Goal: Use online tool/utility: Utilize a website feature to perform a specific function

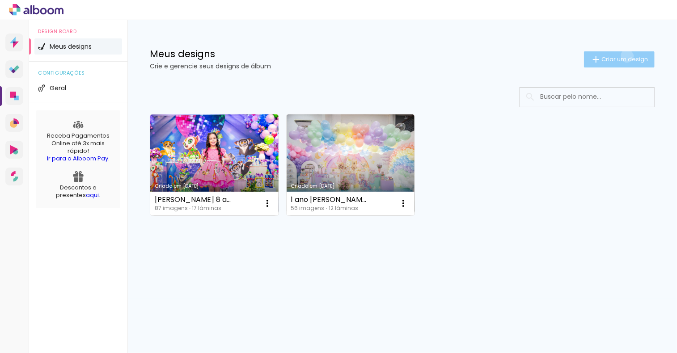
click at [625, 56] on span "Criar um design" at bounding box center [624, 59] width 46 height 6
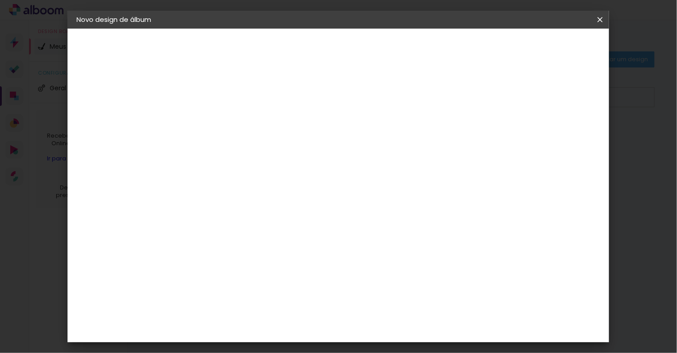
click at [223, 121] on input at bounding box center [223, 120] width 0 height 14
type input "[PERSON_NAME] 4 anos"
type paper-input "[PERSON_NAME] 4 anos"
click at [314, 54] on paper-button "Avançar" at bounding box center [292, 47] width 44 height 15
click at [291, 169] on input at bounding box center [245, 169] width 90 height 11
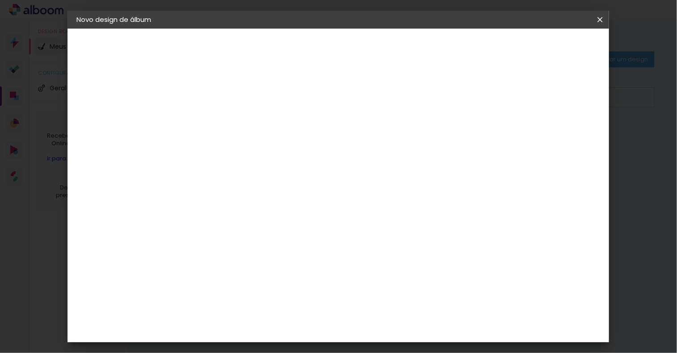
type input "w"
click at [0, 0] on slot "Tamanho Livre" at bounding box center [0, 0] width 0 height 0
click at [0, 0] on slot "Avançar" at bounding box center [0, 0] width 0 height 0
click at [0, 0] on slot "Voltar" at bounding box center [0, 0] width 0 height 0
click at [225, 176] on div at bounding box center [245, 176] width 90 height 1
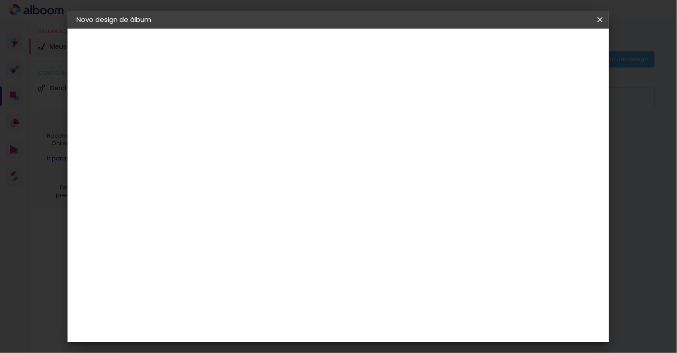
click at [227, 167] on input at bounding box center [245, 169] width 90 height 11
type input "sc"
type paper-input "sc"
click at [251, 232] on div "Schlosser" at bounding box center [234, 235] width 34 height 7
click at [219, 235] on div "Schlosser" at bounding box center [234, 235] width 34 height 7
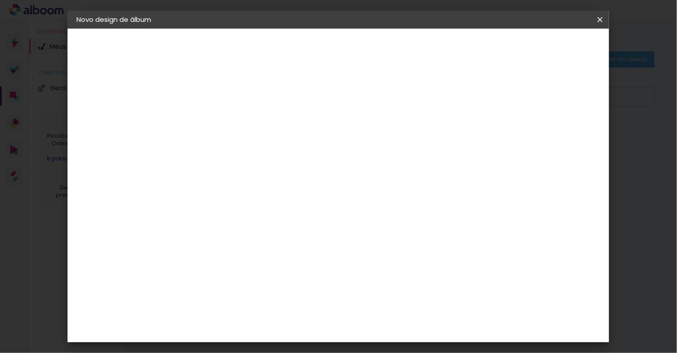
click at [251, 235] on div "Schlosser" at bounding box center [234, 235] width 34 height 7
click at [226, 137] on input "[GEOGRAPHIC_DATA]" at bounding box center [232, 142] width 65 height 11
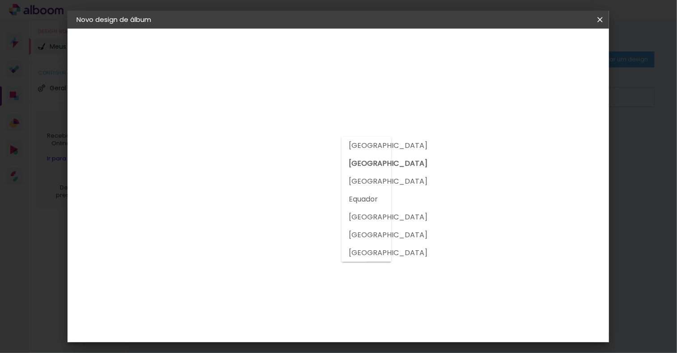
click at [276, 243] on paper-item "Schlosser" at bounding box center [236, 235] width 79 height 20
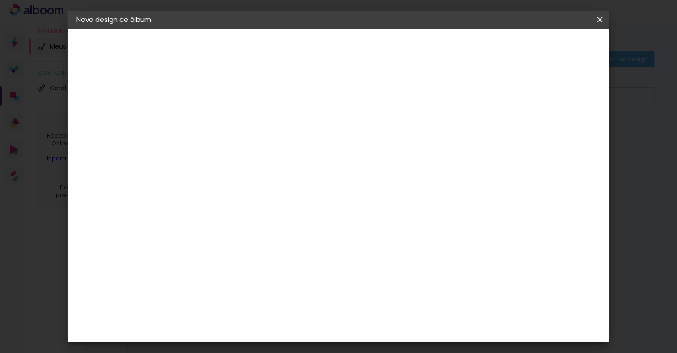
click at [251, 232] on div "Schlosser" at bounding box center [234, 235] width 34 height 7
click at [0, 0] on slot "Avançar" at bounding box center [0, 0] width 0 height 0
click at [283, 216] on span "20 × 30" at bounding box center [262, 228] width 42 height 24
click at [0, 0] on slot "Avançar" at bounding box center [0, 0] width 0 height 0
click at [544, 46] on span "Iniciar design" at bounding box center [523, 47] width 41 height 6
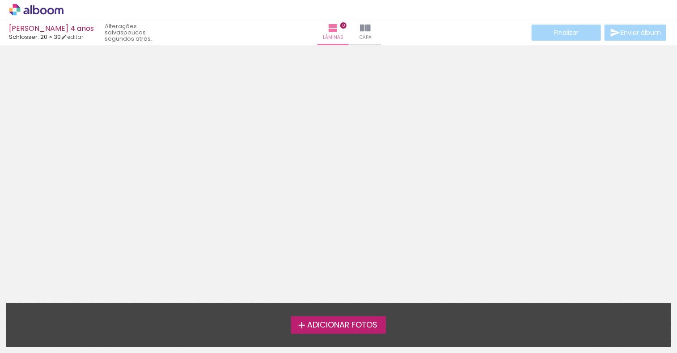
click at [347, 324] on span "Adicionar Fotos" at bounding box center [342, 325] width 70 height 8
click at [0, 0] on input "file" at bounding box center [0, 0] width 0 height 0
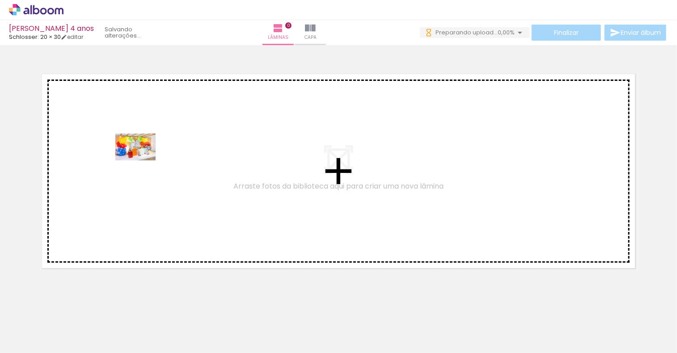
drag, startPoint x: 99, startPoint y: 326, endPoint x: 138, endPoint y: 159, distance: 171.6
click at [138, 159] on quentale-workspace at bounding box center [338, 176] width 677 height 353
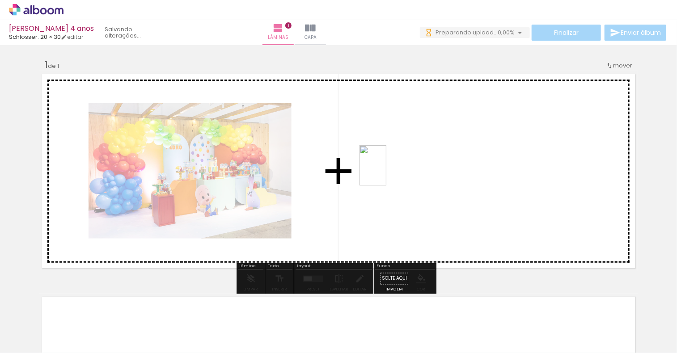
drag, startPoint x: 143, startPoint y: 324, endPoint x: 386, endPoint y: 172, distance: 286.4
click at [386, 172] on quentale-workspace at bounding box center [338, 176] width 677 height 353
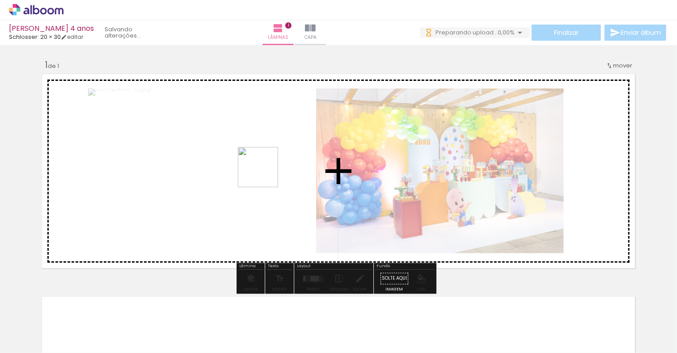
drag, startPoint x: 196, startPoint y: 329, endPoint x: 266, endPoint y: 165, distance: 177.8
click at [266, 165] on quentale-workspace at bounding box center [338, 176] width 677 height 353
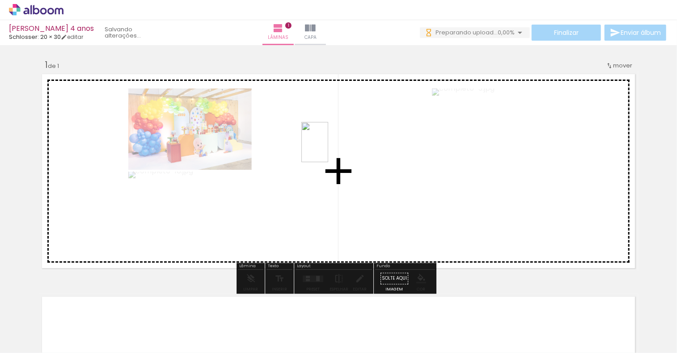
drag, startPoint x: 240, startPoint y: 326, endPoint x: 328, endPoint y: 149, distance: 197.5
click at [328, 149] on quentale-workspace at bounding box center [338, 176] width 677 height 353
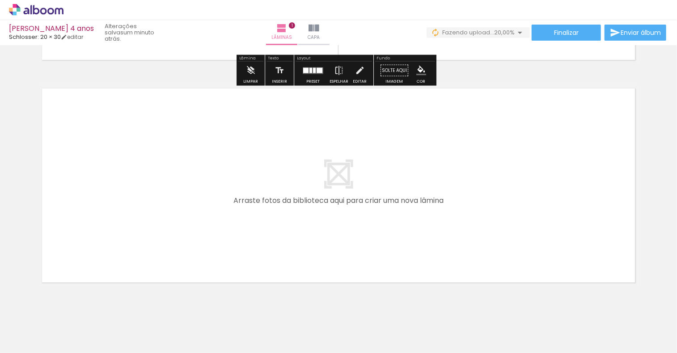
scroll to position [223, 0]
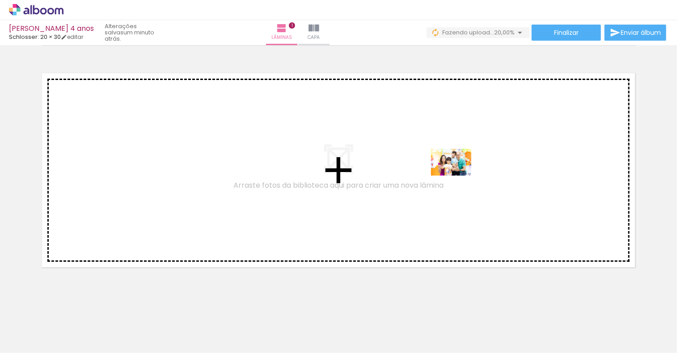
drag, startPoint x: 305, startPoint y: 331, endPoint x: 459, endPoint y: 177, distance: 217.4
click at [459, 177] on quentale-workspace at bounding box center [338, 176] width 677 height 353
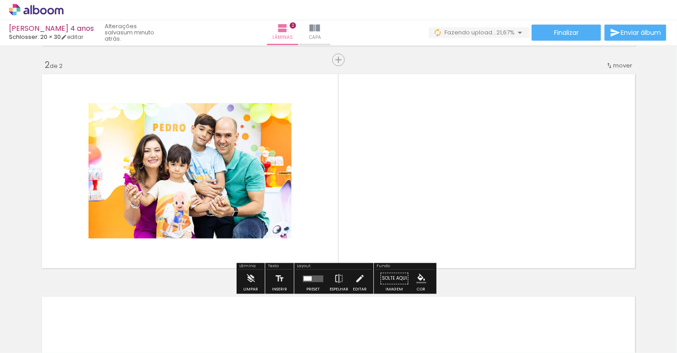
scroll to position [222, 0]
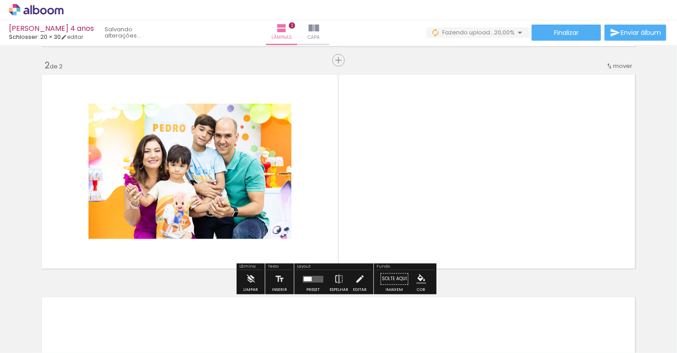
click at [308, 279] on div at bounding box center [307, 279] width 8 height 4
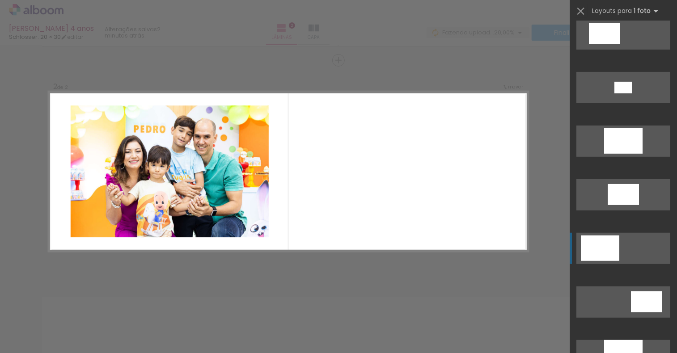
scroll to position [402, 0]
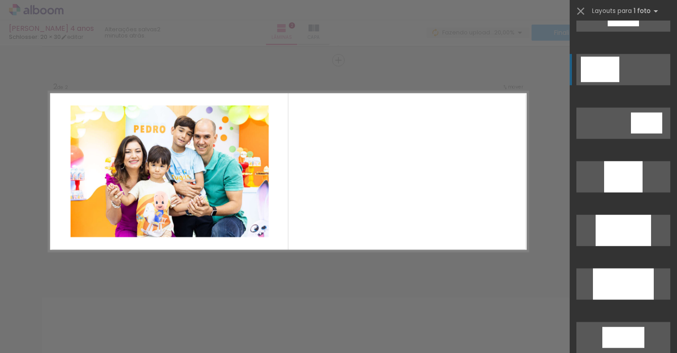
click at [601, 68] on div at bounding box center [600, 69] width 38 height 25
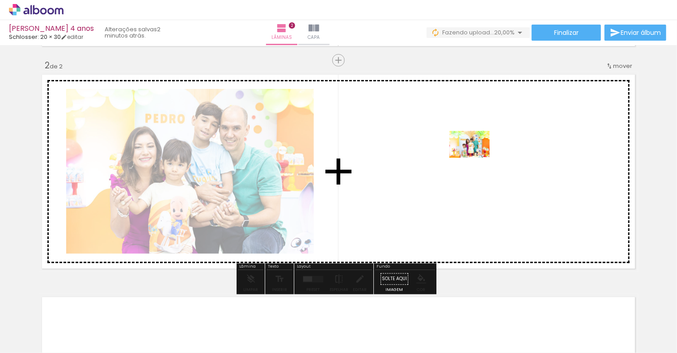
drag, startPoint x: 347, startPoint y: 328, endPoint x: 476, endPoint y: 158, distance: 213.4
click at [476, 158] on quentale-workspace at bounding box center [338, 176] width 677 height 353
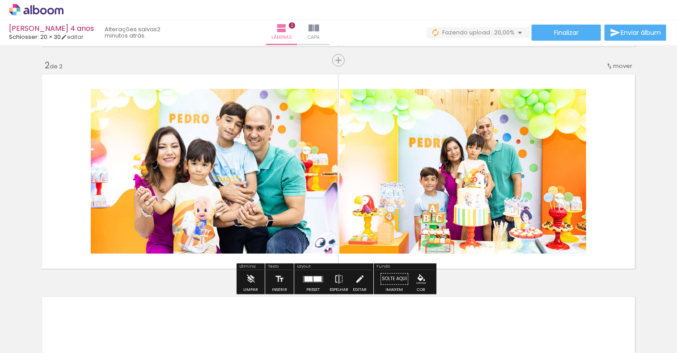
click at [311, 281] on quentale-layouter at bounding box center [313, 279] width 21 height 7
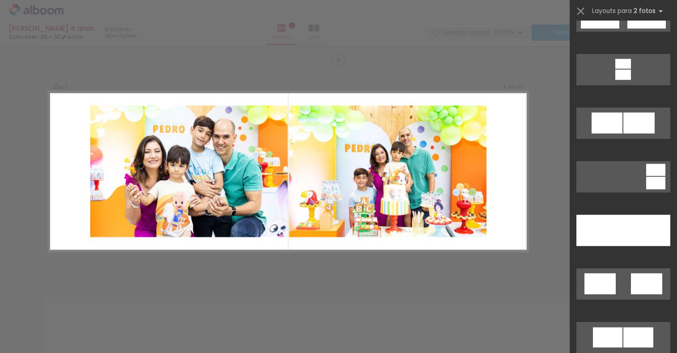
scroll to position [0, 0]
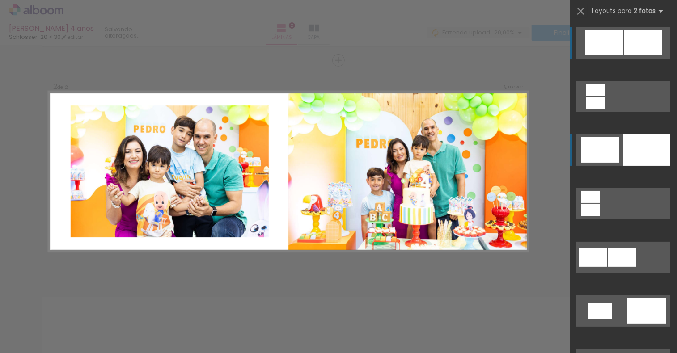
click at [625, 147] on div at bounding box center [646, 150] width 47 height 31
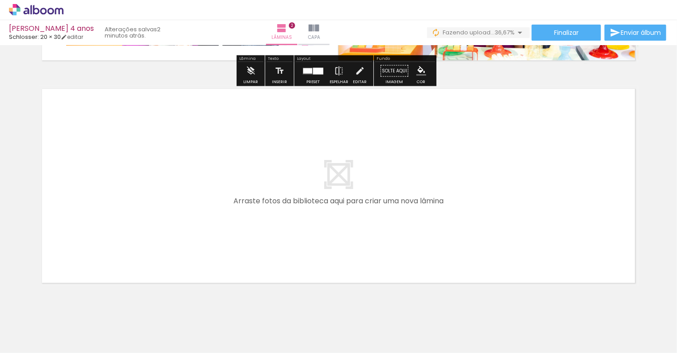
scroll to position [446, 0]
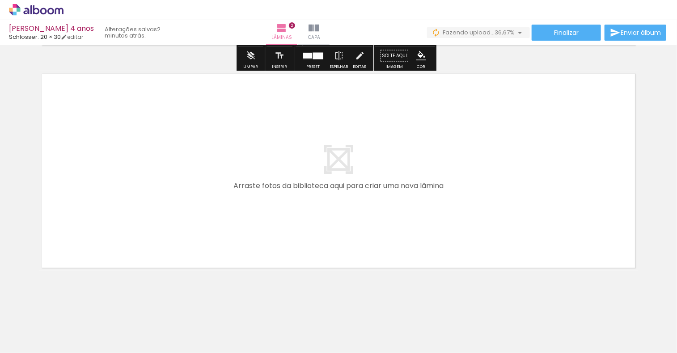
click at [399, 330] on div at bounding box center [390, 322] width 44 height 29
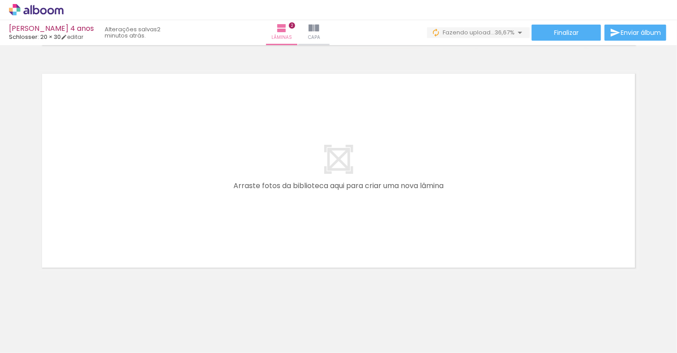
click at [448, 331] on div at bounding box center [440, 322] width 44 height 29
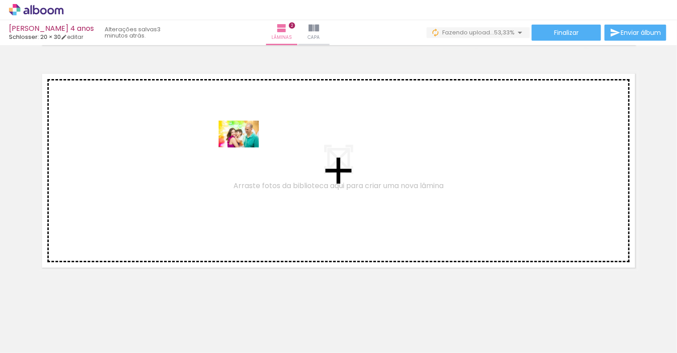
drag, startPoint x: 448, startPoint y: 330, endPoint x: 245, endPoint y: 148, distance: 272.5
click at [245, 148] on quentale-workspace at bounding box center [338, 176] width 677 height 353
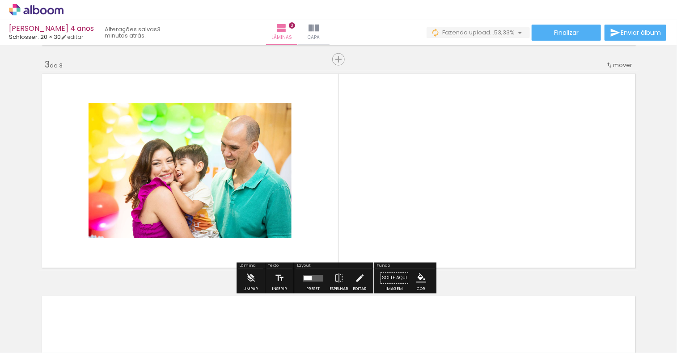
scroll to position [445, 0]
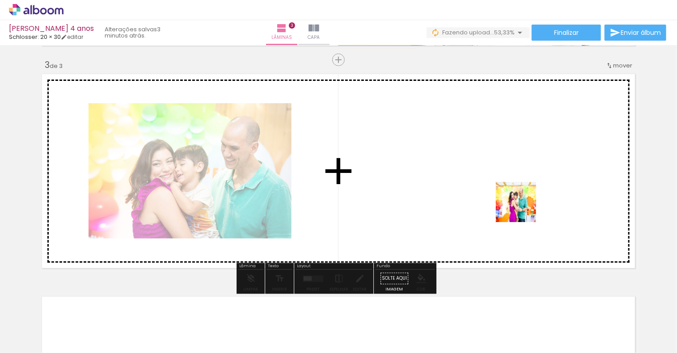
drag, startPoint x: 546, startPoint y: 337, endPoint x: 520, endPoint y: 204, distance: 134.8
click at [520, 204] on quentale-workspace at bounding box center [338, 176] width 677 height 353
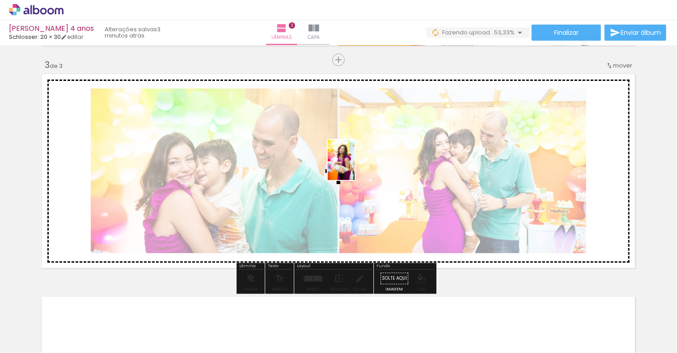
drag, startPoint x: 497, startPoint y: 339, endPoint x: 354, endPoint y: 167, distance: 223.8
click at [354, 167] on quentale-workspace at bounding box center [338, 176] width 677 height 353
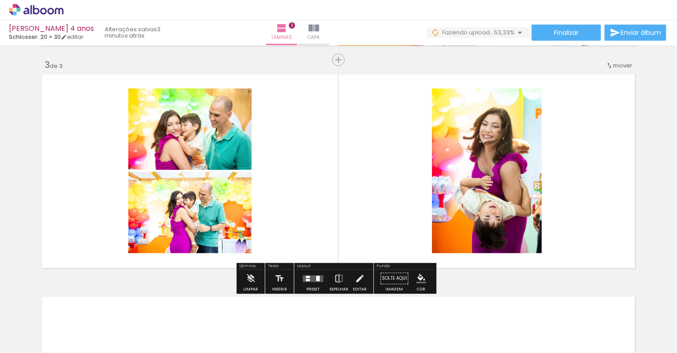
click at [312, 282] on quentale-layouter at bounding box center [313, 278] width 21 height 7
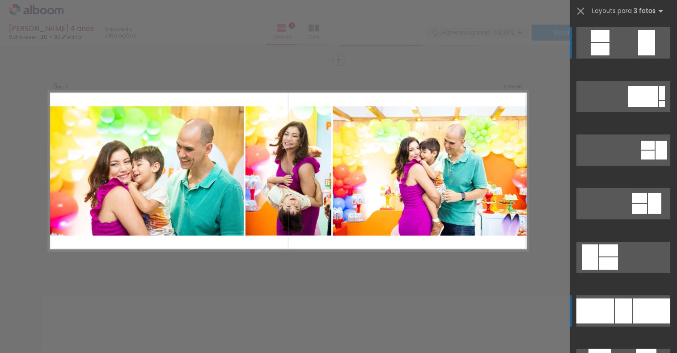
click at [615, 311] on div at bounding box center [623, 311] width 17 height 25
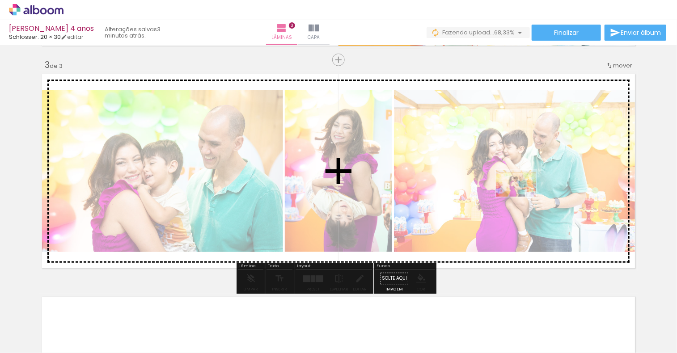
drag, startPoint x: 549, startPoint y: 324, endPoint x: 522, endPoint y: 197, distance: 130.6
click at [522, 197] on quentale-workspace at bounding box center [338, 176] width 677 height 353
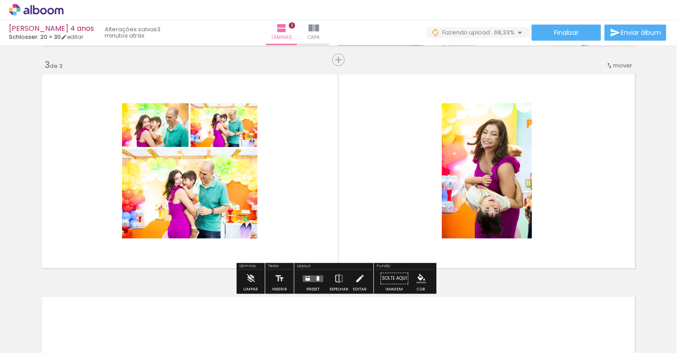
click at [313, 278] on quentale-layouter at bounding box center [313, 278] width 21 height 7
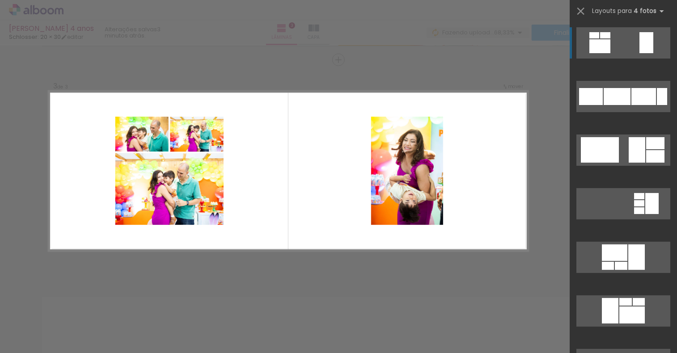
click at [190, 195] on quentale-photo at bounding box center [169, 189] width 108 height 72
click at [175, 202] on quentale-photo at bounding box center [169, 189] width 108 height 72
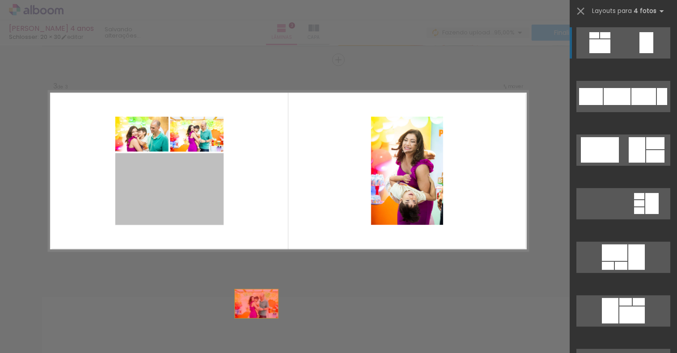
drag, startPoint x: 175, startPoint y: 202, endPoint x: 275, endPoint y: 333, distance: 164.8
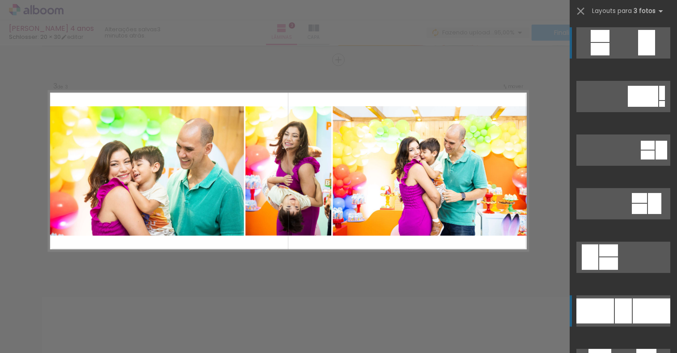
click at [596, 312] on div at bounding box center [595, 311] width 38 height 25
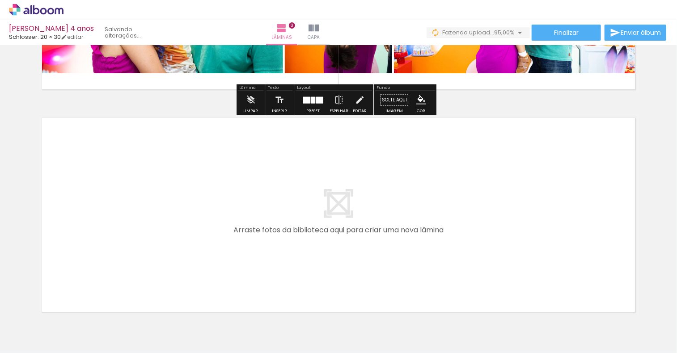
scroll to position [669, 0]
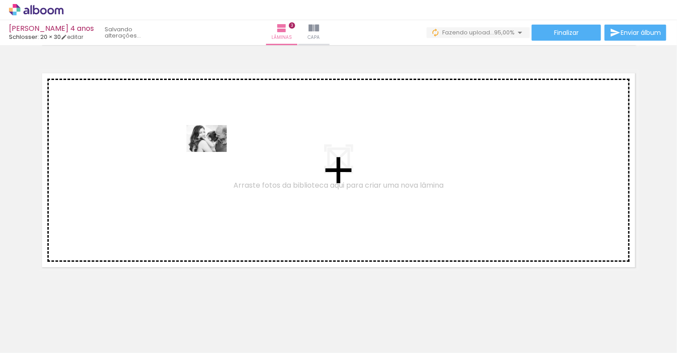
drag, startPoint x: 584, startPoint y: 329, endPoint x: 213, endPoint y: 152, distance: 410.8
click at [213, 152] on quentale-workspace at bounding box center [338, 176] width 677 height 353
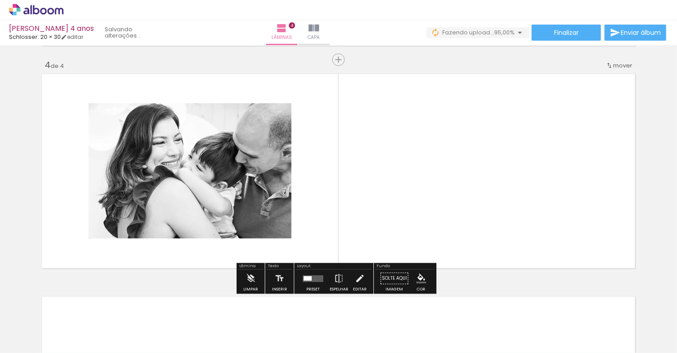
scroll to position [667, 0]
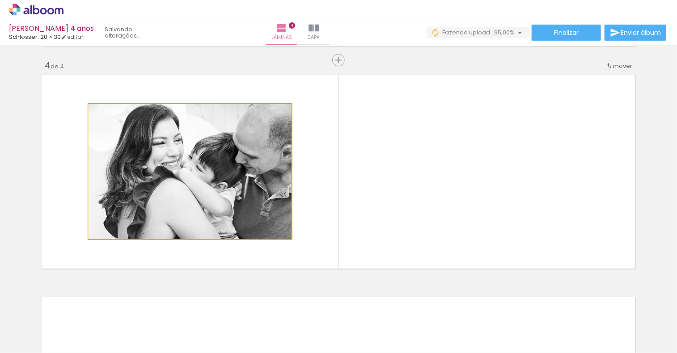
click at [250, 168] on quentale-photo at bounding box center [189, 171] width 203 height 135
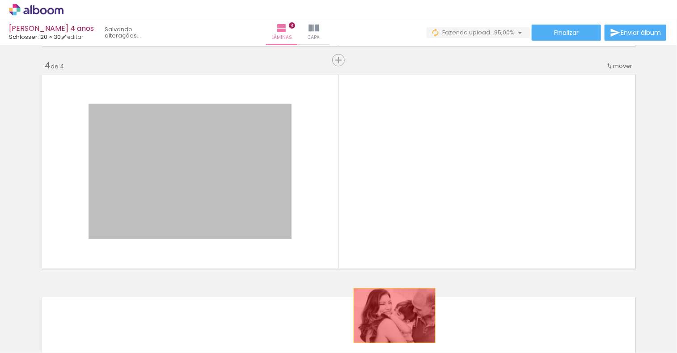
drag, startPoint x: 250, startPoint y: 168, endPoint x: 391, endPoint y: 316, distance: 204.2
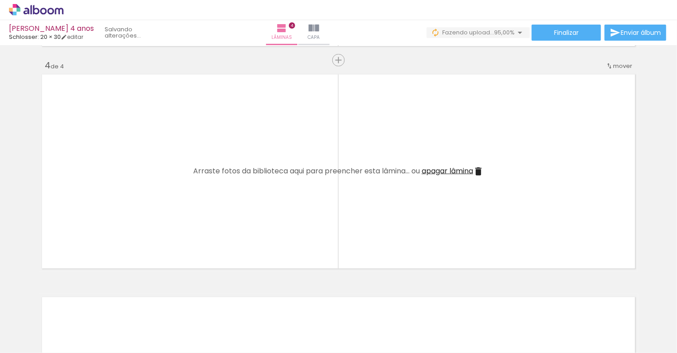
scroll to position [0, 302]
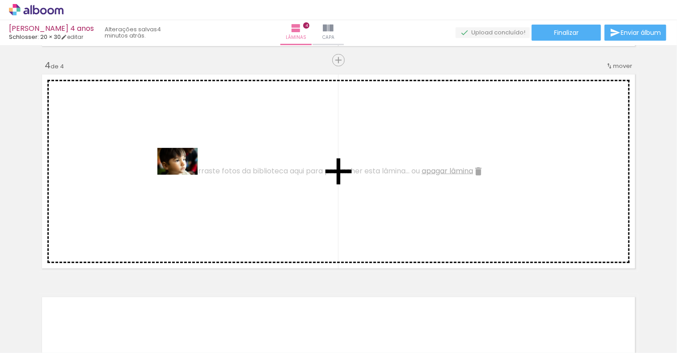
drag, startPoint x: 499, startPoint y: 330, endPoint x: 184, endPoint y: 175, distance: 351.0
click at [184, 175] on quentale-workspace at bounding box center [338, 176] width 677 height 353
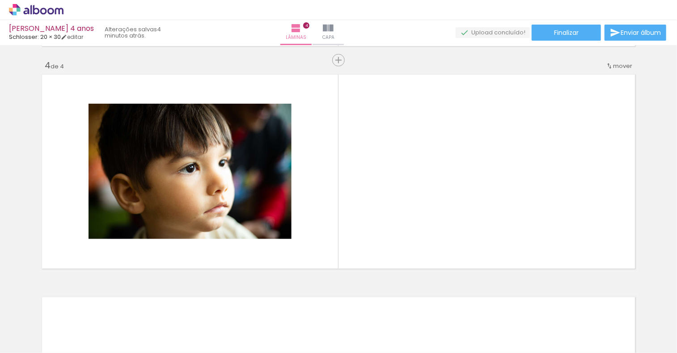
click at [397, 337] on quentale-thumb at bounding box center [388, 322] width 50 height 51
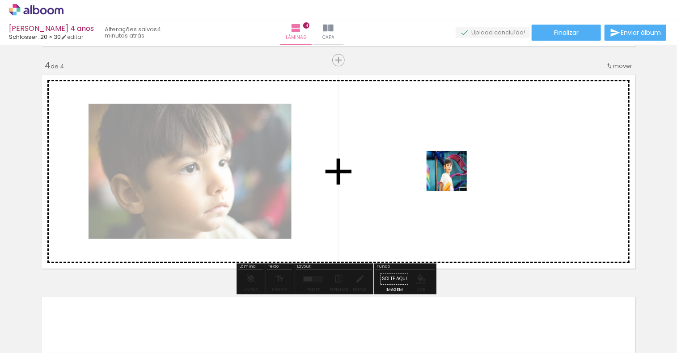
drag, startPoint x: 386, startPoint y: 331, endPoint x: 453, endPoint y: 178, distance: 167.3
click at [453, 178] on quentale-workspace at bounding box center [338, 176] width 677 height 353
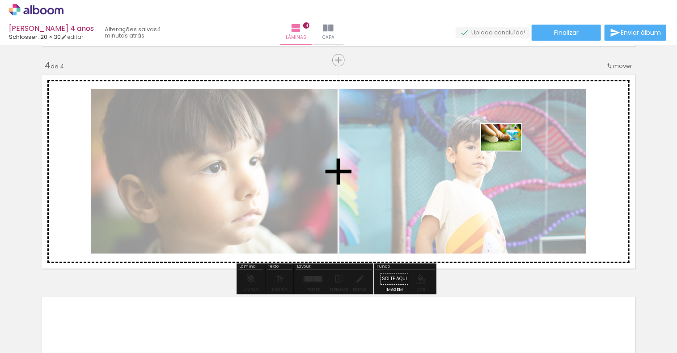
drag, startPoint x: 442, startPoint y: 324, endPoint x: 508, endPoint y: 151, distance: 185.6
click at [508, 151] on quentale-workspace at bounding box center [338, 176] width 677 height 353
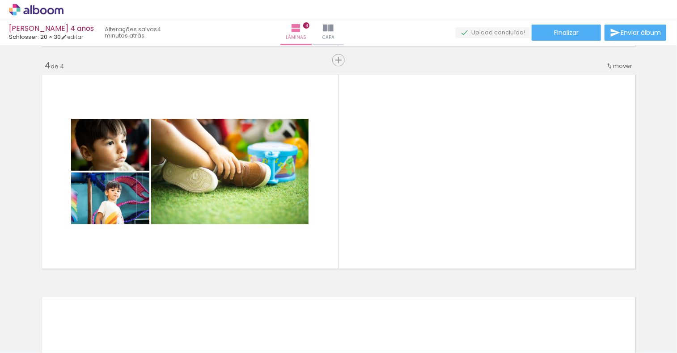
scroll to position [0, 817]
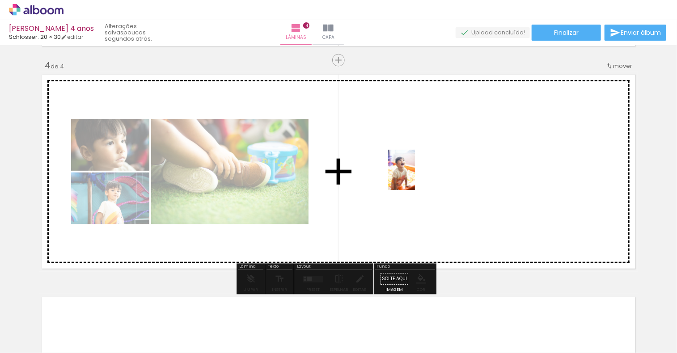
drag, startPoint x: 422, startPoint y: 263, endPoint x: 415, endPoint y: 177, distance: 87.0
click at [415, 177] on quentale-workspace at bounding box center [338, 176] width 677 height 353
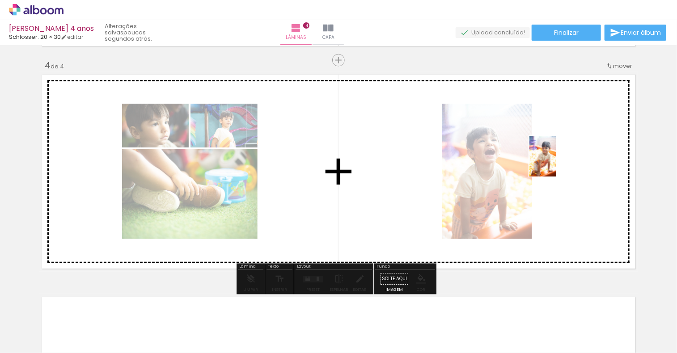
drag, startPoint x: 477, startPoint y: 336, endPoint x: 558, endPoint y: 164, distance: 190.0
click at [558, 164] on quentale-workspace at bounding box center [338, 176] width 677 height 353
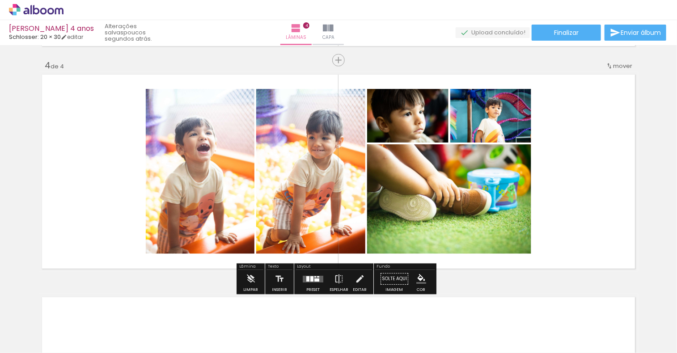
click at [312, 279] on quentale-layouter at bounding box center [313, 279] width 21 height 7
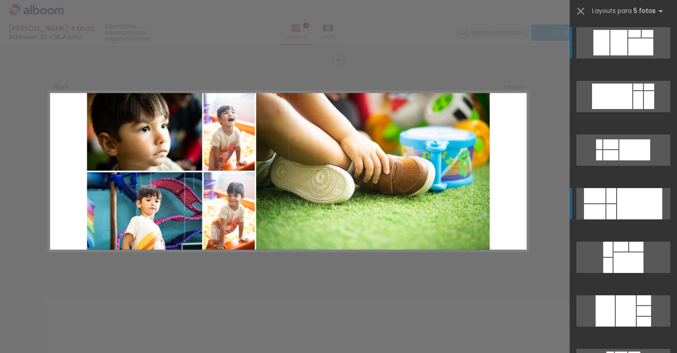
click at [617, 211] on div at bounding box center [639, 203] width 45 height 31
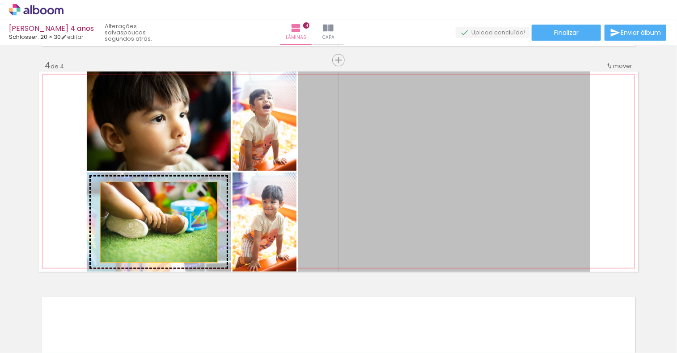
drag, startPoint x: 422, startPoint y: 229, endPoint x: 156, endPoint y: 222, distance: 266.9
click at [0, 0] on slot at bounding box center [0, 0] width 0 height 0
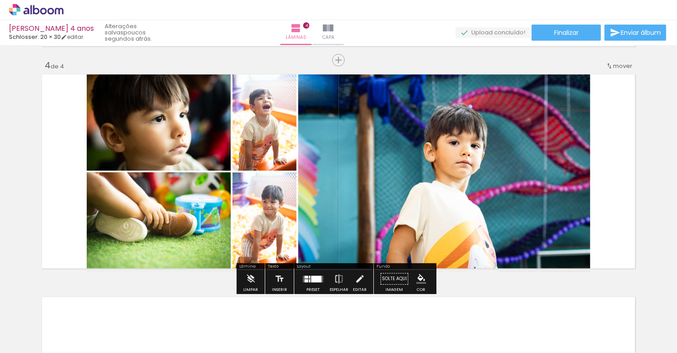
click at [311, 279] on div at bounding box center [316, 279] width 10 height 7
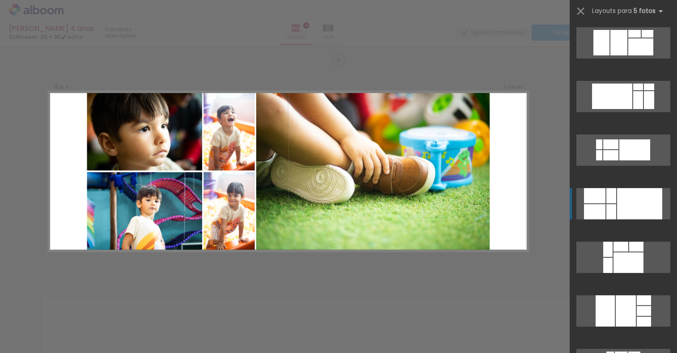
scroll to position [161, 0]
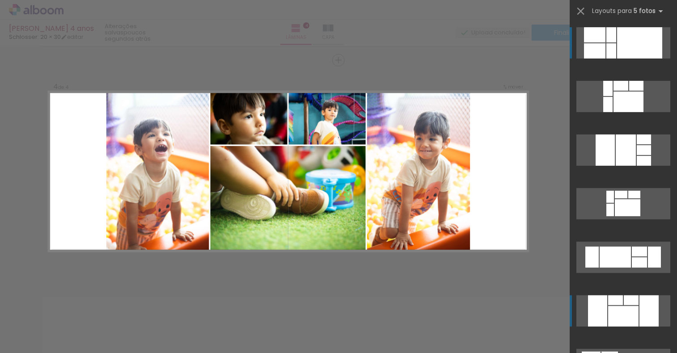
click at [639, 317] on div at bounding box center [648, 310] width 19 height 31
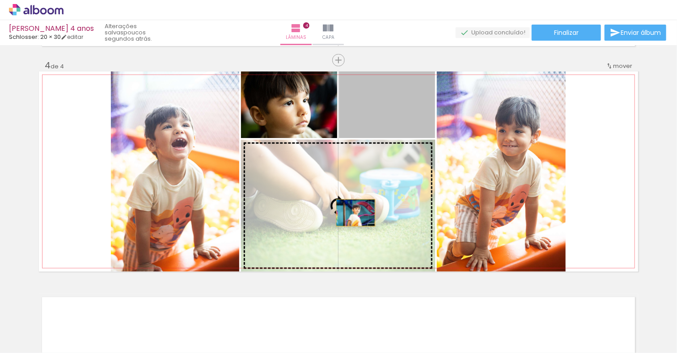
drag, startPoint x: 378, startPoint y: 115, endPoint x: 352, endPoint y: 213, distance: 101.6
click at [0, 0] on slot at bounding box center [0, 0] width 0 height 0
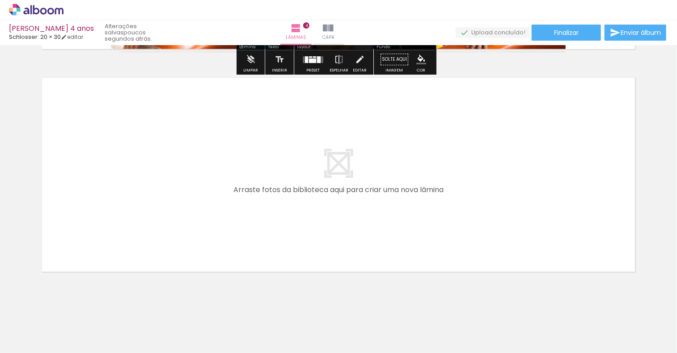
scroll to position [891, 0]
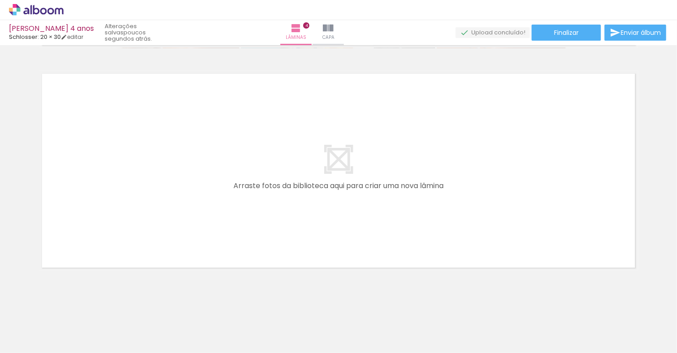
click at [637, 327] on div at bounding box center [624, 322] width 44 height 29
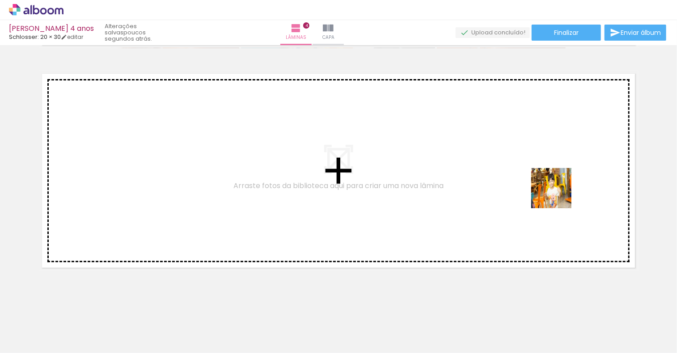
drag, startPoint x: 629, startPoint y: 324, endPoint x: 555, endPoint y: 187, distance: 156.2
click at [555, 187] on quentale-workspace at bounding box center [338, 176] width 677 height 353
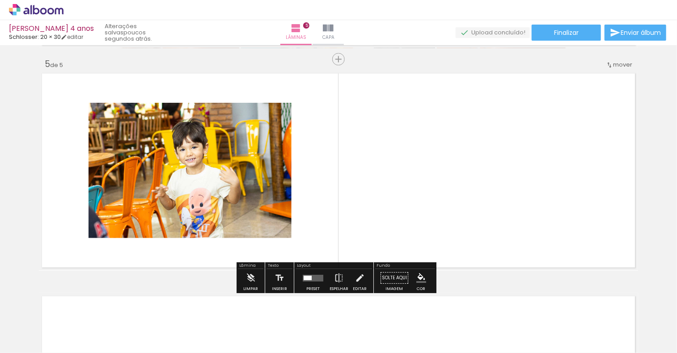
scroll to position [890, 0]
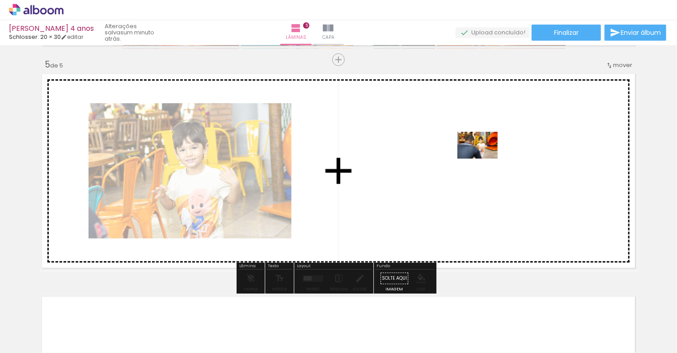
drag, startPoint x: 533, startPoint y: 330, endPoint x: 483, endPoint y: 157, distance: 180.1
click at [483, 157] on quentale-workspace at bounding box center [338, 176] width 677 height 353
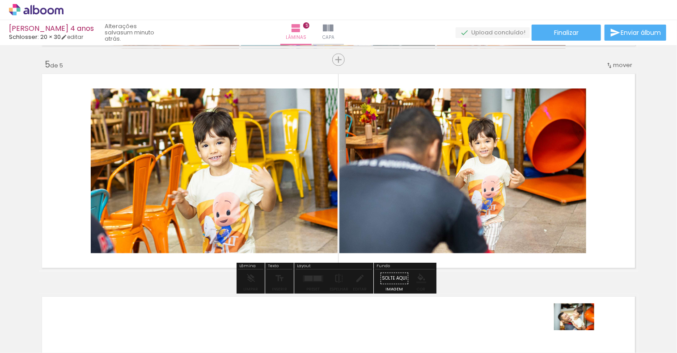
click at [581, 331] on div at bounding box center [574, 322] width 44 height 29
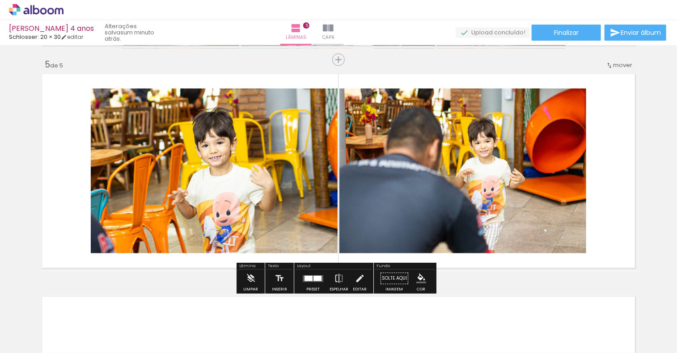
click at [314, 280] on div at bounding box center [317, 278] width 8 height 5
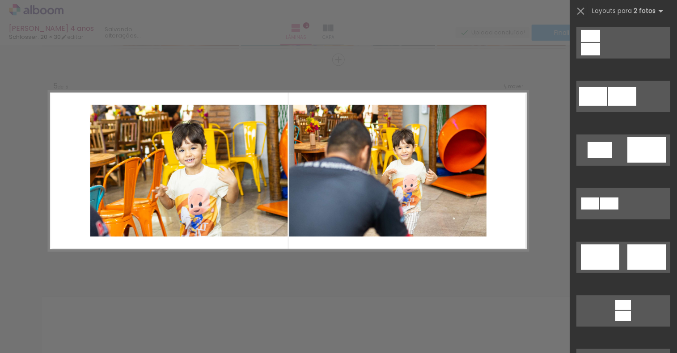
scroll to position [0, 0]
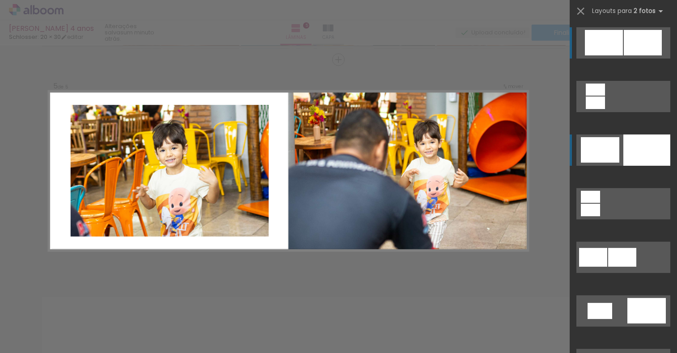
click at [634, 146] on div at bounding box center [646, 150] width 47 height 31
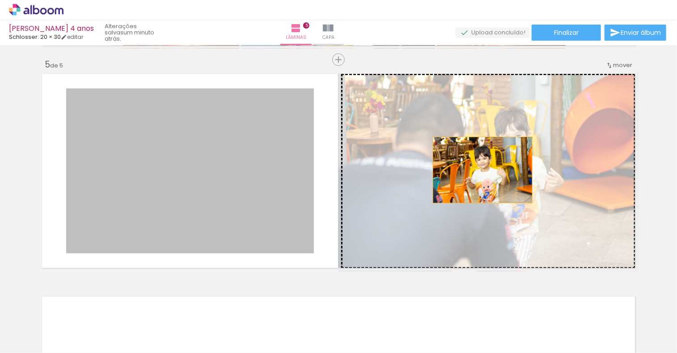
drag, startPoint x: 227, startPoint y: 168, endPoint x: 479, endPoint y: 170, distance: 252.5
click at [0, 0] on slot at bounding box center [0, 0] width 0 height 0
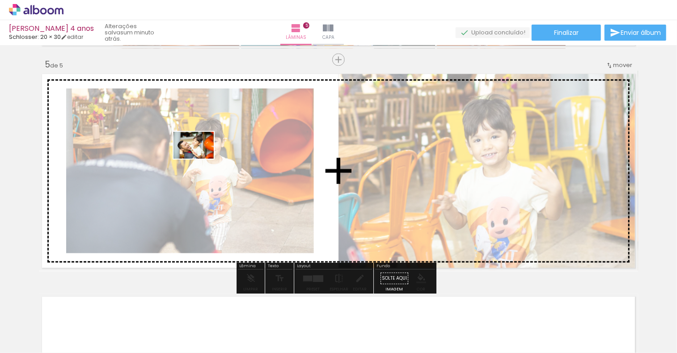
drag, startPoint x: 582, startPoint y: 325, endPoint x: 200, endPoint y: 159, distance: 416.8
click at [200, 159] on quentale-workspace at bounding box center [338, 176] width 677 height 353
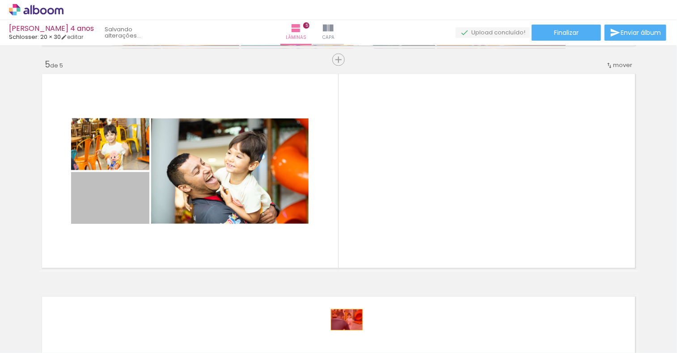
drag, startPoint x: 107, startPoint y: 208, endPoint x: 343, endPoint y: 320, distance: 261.3
click at [343, 320] on quentale-workspace at bounding box center [338, 176] width 677 height 353
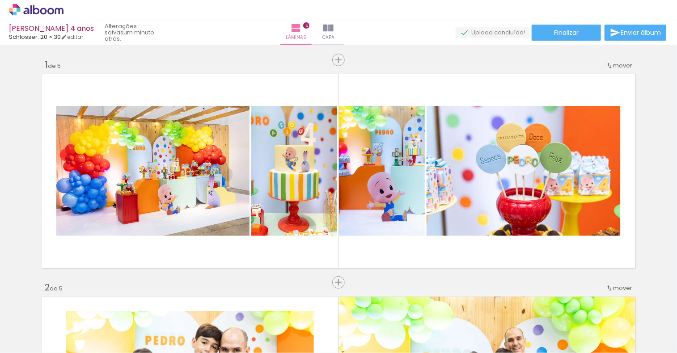
scroll to position [0, 817]
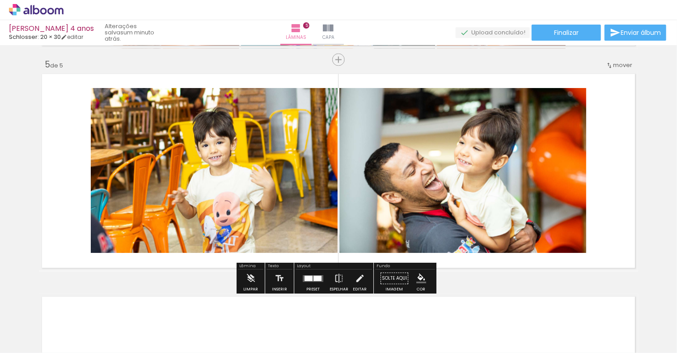
click at [310, 282] on div at bounding box center [313, 279] width 24 height 18
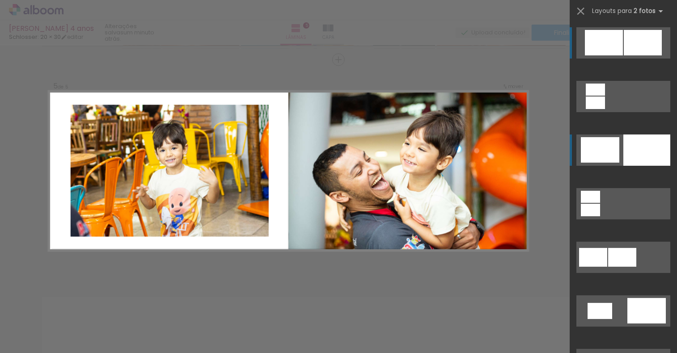
click at [644, 153] on div at bounding box center [646, 150] width 47 height 31
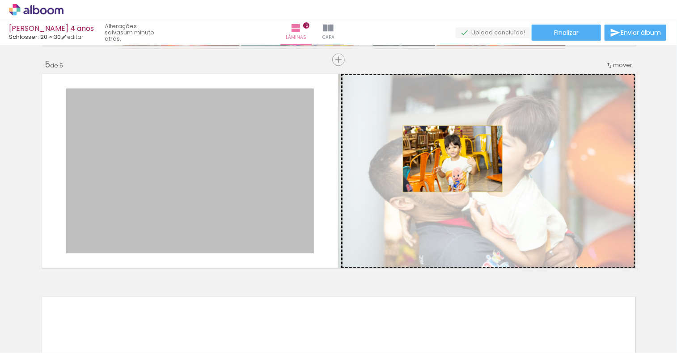
drag, startPoint x: 225, startPoint y: 154, endPoint x: 449, endPoint y: 159, distance: 224.4
click at [0, 0] on slot at bounding box center [0, 0] width 0 height 0
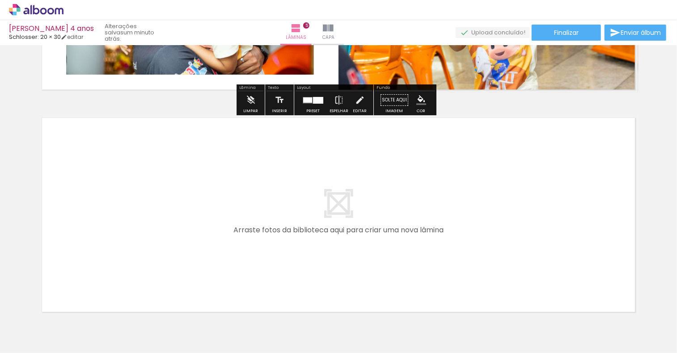
scroll to position [1114, 0]
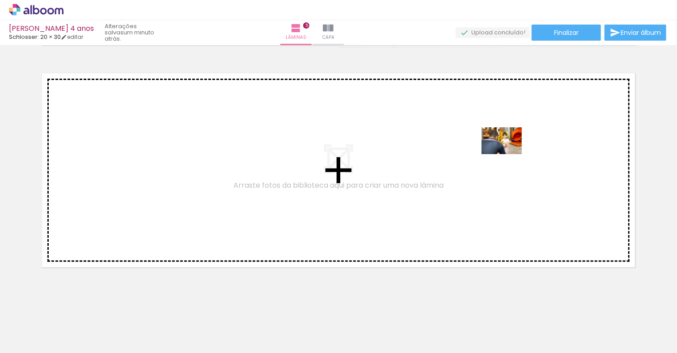
drag, startPoint x: 444, startPoint y: 326, endPoint x: 509, endPoint y: 160, distance: 178.5
click at [509, 160] on quentale-workspace at bounding box center [338, 176] width 677 height 353
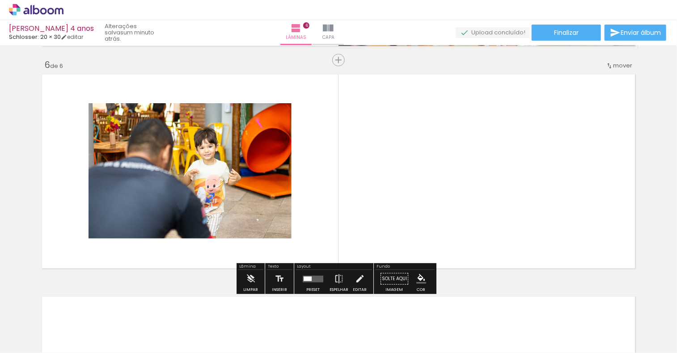
scroll to position [1112, 0]
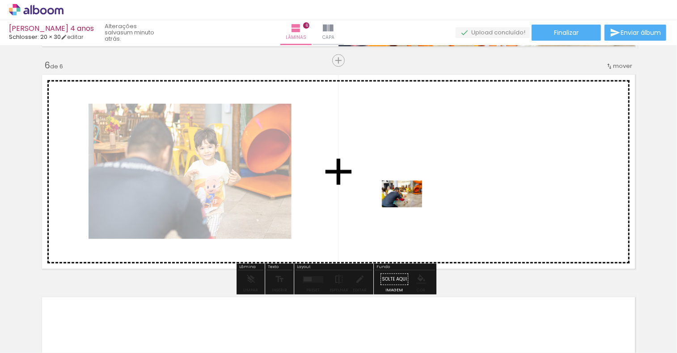
drag, startPoint x: 584, startPoint y: 321, endPoint x: 386, endPoint y: 190, distance: 237.5
click at [386, 190] on quentale-workspace at bounding box center [338, 176] width 677 height 353
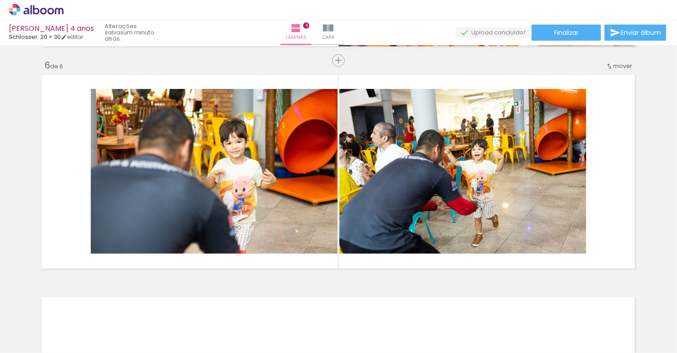
scroll to position [0, 527]
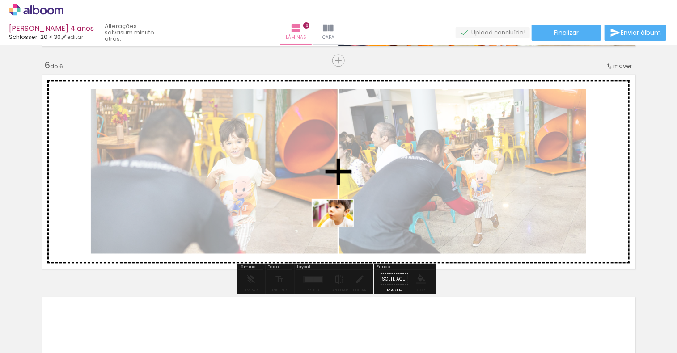
drag, startPoint x: 366, startPoint y: 333, endPoint x: 339, endPoint y: 227, distance: 109.7
click at [339, 227] on quentale-workspace at bounding box center [338, 176] width 677 height 353
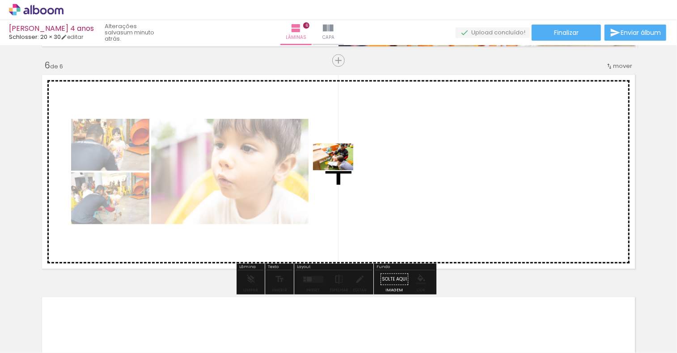
drag, startPoint x: 316, startPoint y: 330, endPoint x: 340, endPoint y: 170, distance: 161.7
click at [340, 170] on quentale-workspace at bounding box center [338, 176] width 677 height 353
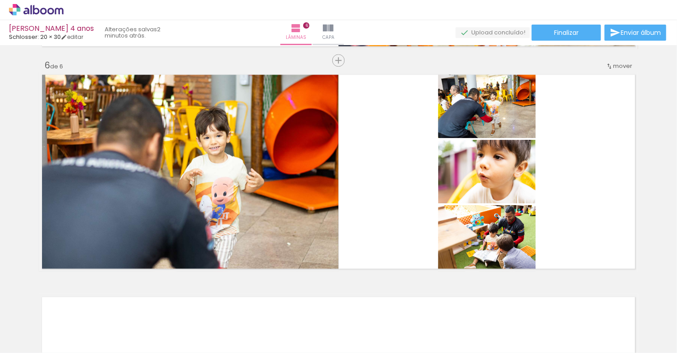
scroll to position [0, 805]
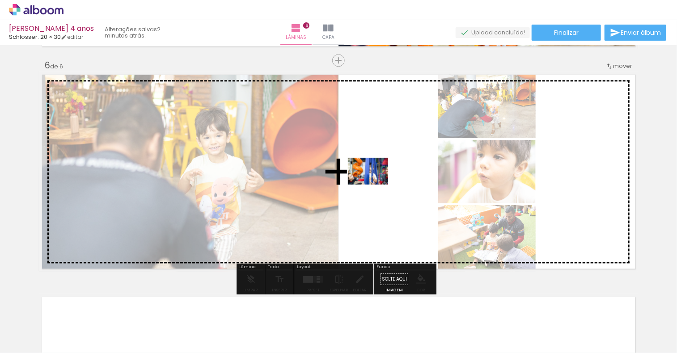
drag, startPoint x: 190, startPoint y: 324, endPoint x: 375, endPoint y: 185, distance: 230.7
click at [375, 185] on quentale-workspace at bounding box center [338, 176] width 677 height 353
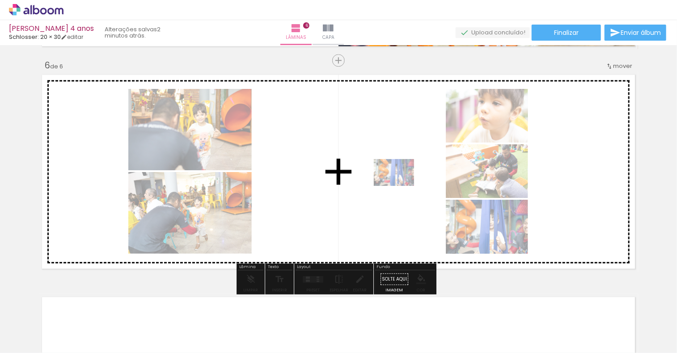
drag, startPoint x: 202, startPoint y: 324, endPoint x: 393, endPoint y: 188, distance: 234.5
click at [393, 188] on quentale-workspace at bounding box center [338, 176] width 677 height 353
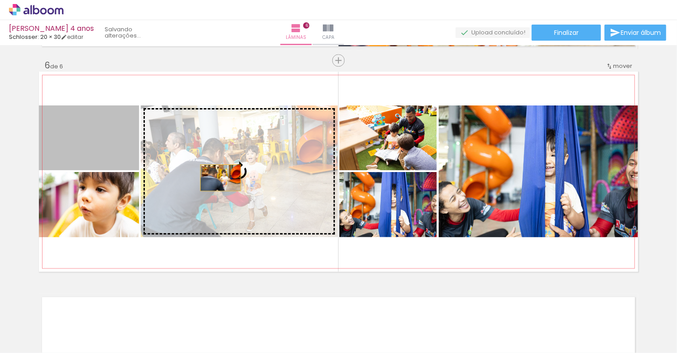
drag, startPoint x: 93, startPoint y: 152, endPoint x: 217, endPoint y: 177, distance: 126.9
click at [0, 0] on slot at bounding box center [0, 0] width 0 height 0
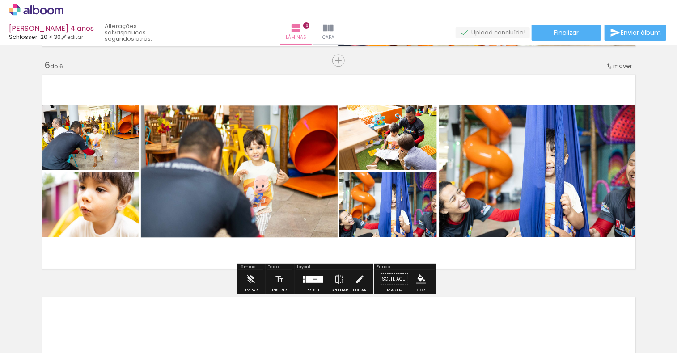
click at [391, 212] on quentale-photo at bounding box center [387, 204] width 97 height 65
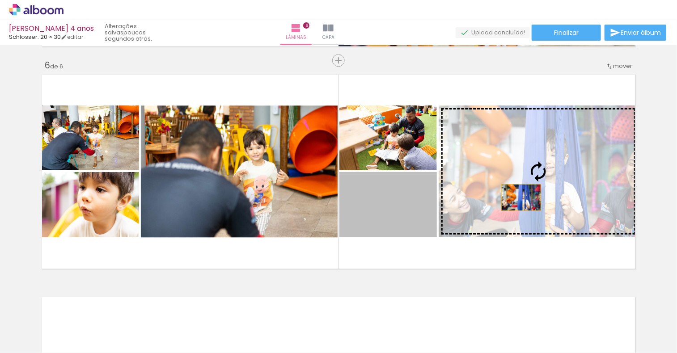
drag, startPoint x: 391, startPoint y: 212, endPoint x: 518, endPoint y: 197, distance: 128.7
click at [0, 0] on slot at bounding box center [0, 0] width 0 height 0
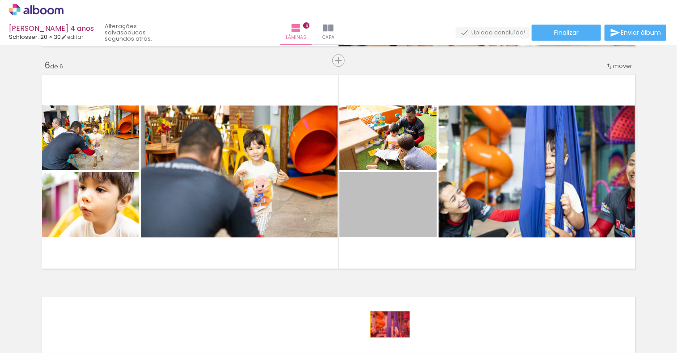
drag, startPoint x: 387, startPoint y: 213, endPoint x: 387, endPoint y: 324, distance: 111.3
click at [387, 324] on quentale-workspace at bounding box center [338, 176] width 677 height 353
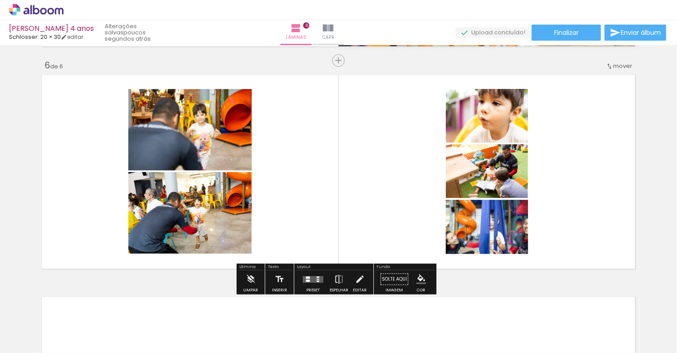
click at [308, 281] on quentale-layouter at bounding box center [313, 279] width 21 height 7
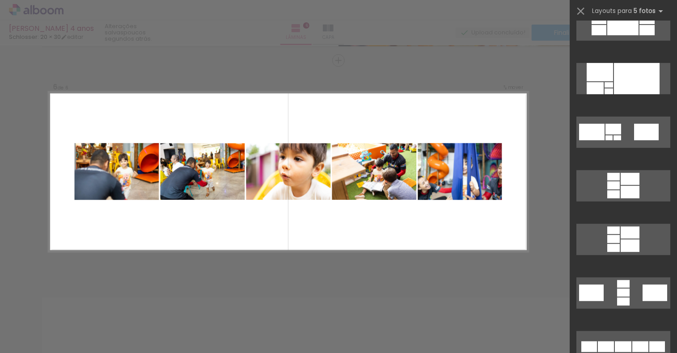
scroll to position [358, 0]
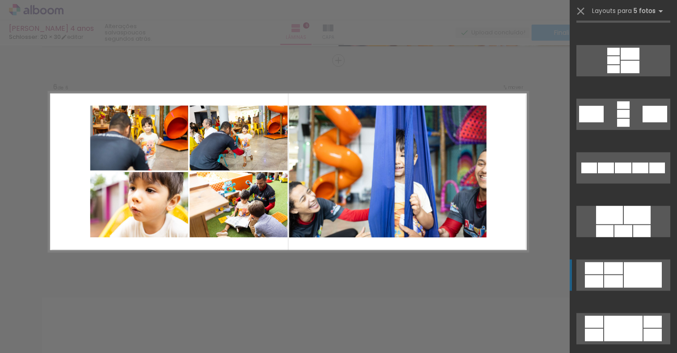
click at [624, 278] on div at bounding box center [643, 274] width 38 height 25
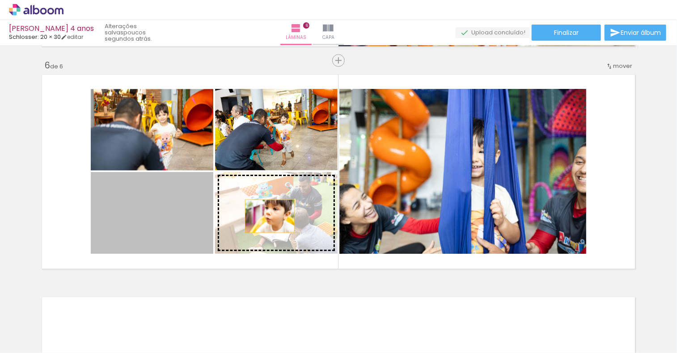
drag, startPoint x: 150, startPoint y: 222, endPoint x: 266, endPoint y: 216, distance: 116.4
click at [0, 0] on slot at bounding box center [0, 0] width 0 height 0
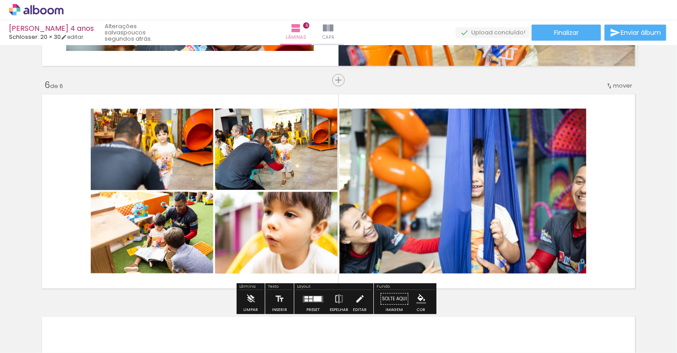
scroll to position [1112, 0]
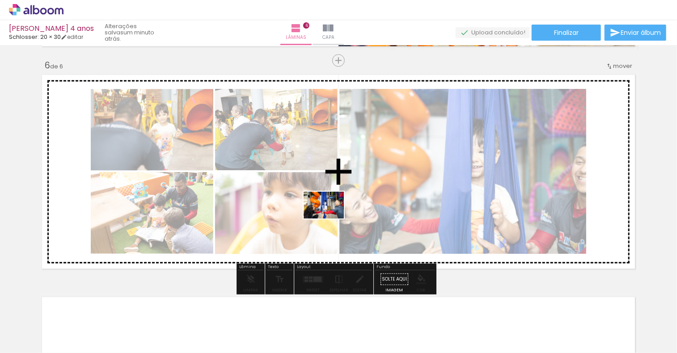
drag, startPoint x: 139, startPoint y: 329, endPoint x: 330, endPoint y: 219, distance: 220.7
click at [330, 219] on quentale-workspace at bounding box center [338, 176] width 677 height 353
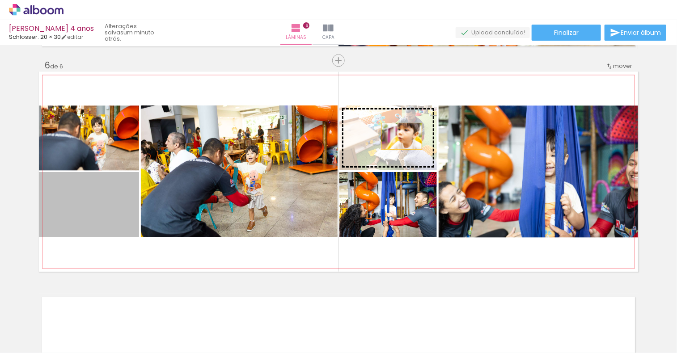
drag, startPoint x: 88, startPoint y: 219, endPoint x: 398, endPoint y: 136, distance: 321.1
click at [0, 0] on slot at bounding box center [0, 0] width 0 height 0
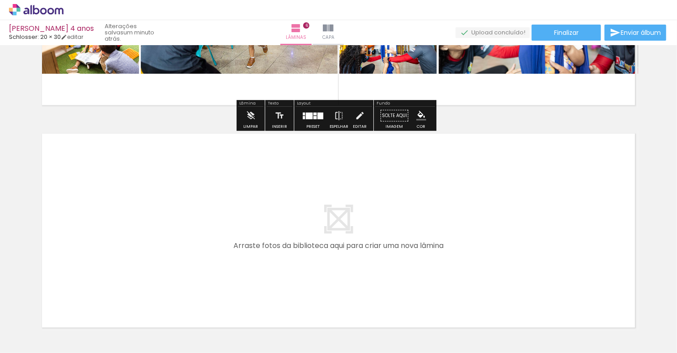
scroll to position [1291, 0]
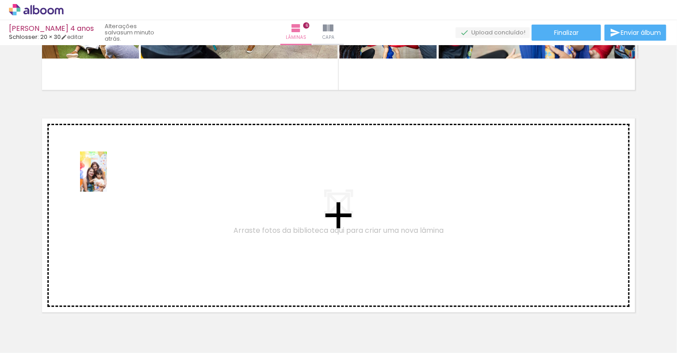
drag, startPoint x: 241, startPoint y: 339, endPoint x: 107, endPoint y: 178, distance: 209.1
click at [107, 178] on quentale-workspace at bounding box center [338, 176] width 677 height 353
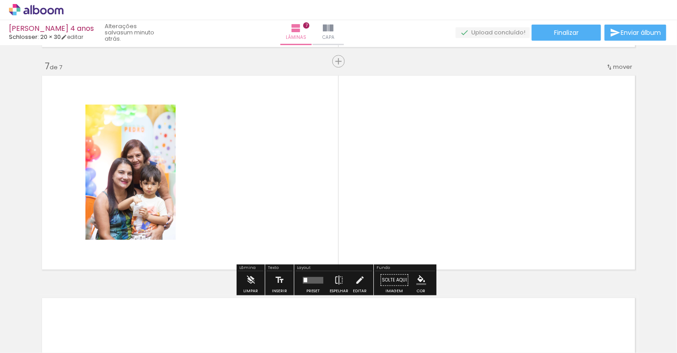
scroll to position [1336, 0]
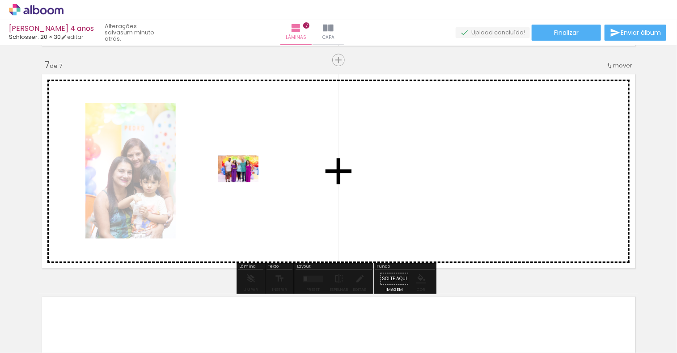
drag, startPoint x: 337, startPoint y: 331, endPoint x: 245, endPoint y: 182, distance: 175.0
click at [245, 182] on quentale-workspace at bounding box center [338, 176] width 677 height 353
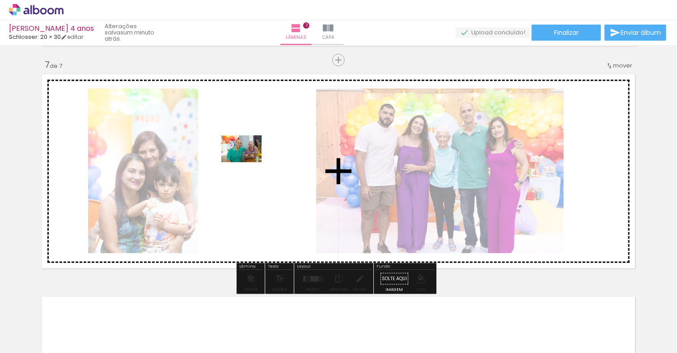
drag, startPoint x: 395, startPoint y: 331, endPoint x: 252, endPoint y: 165, distance: 219.0
click at [252, 165] on quentale-workspace at bounding box center [338, 176] width 677 height 353
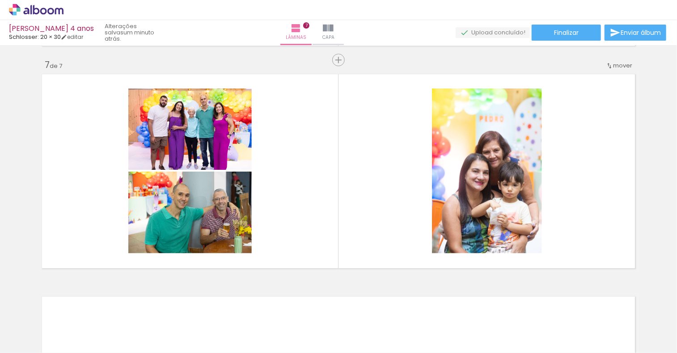
scroll to position [0, 1348]
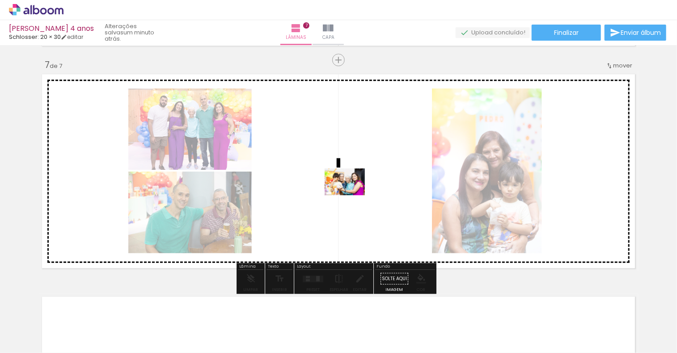
drag, startPoint x: 405, startPoint y: 328, endPoint x: 350, endPoint y: 191, distance: 147.4
click at [350, 191] on quentale-workspace at bounding box center [338, 176] width 677 height 353
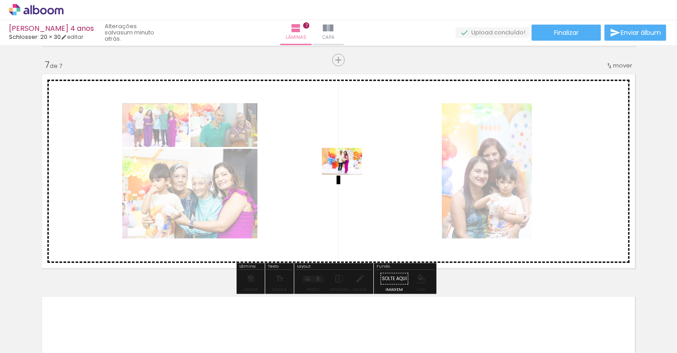
drag, startPoint x: 497, startPoint y: 330, endPoint x: 346, endPoint y: 173, distance: 217.8
click at [346, 173] on quentale-workspace at bounding box center [338, 176] width 677 height 353
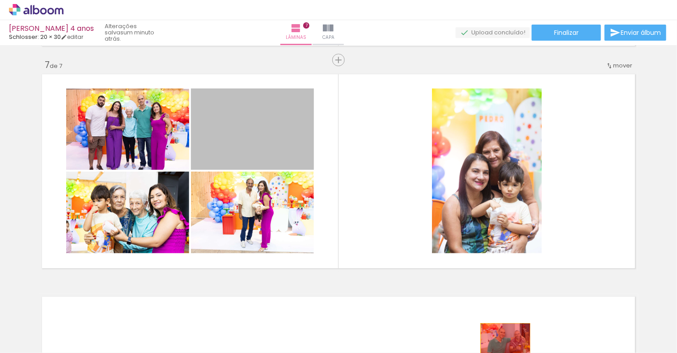
drag, startPoint x: 259, startPoint y: 128, endPoint x: 481, endPoint y: 338, distance: 306.0
click at [500, 340] on quentale-workspace at bounding box center [338, 176] width 677 height 353
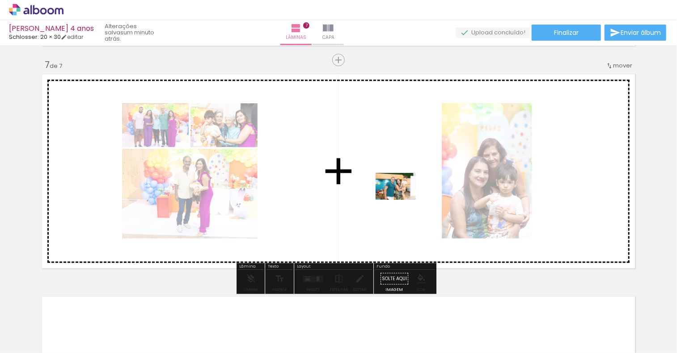
drag, startPoint x: 447, startPoint y: 326, endPoint x: 401, endPoint y: 196, distance: 137.8
click at [401, 196] on quentale-workspace at bounding box center [338, 176] width 677 height 353
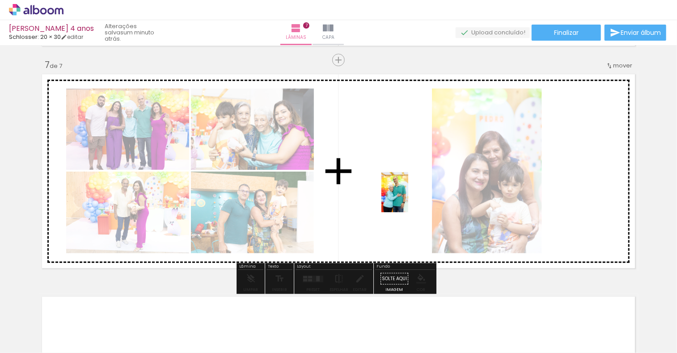
drag, startPoint x: 653, startPoint y: 329, endPoint x: 408, endPoint y: 199, distance: 277.1
click at [408, 199] on quentale-workspace at bounding box center [338, 176] width 677 height 353
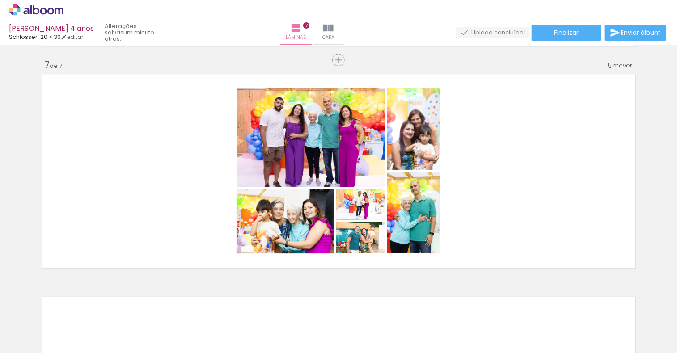
scroll to position [0, 1813]
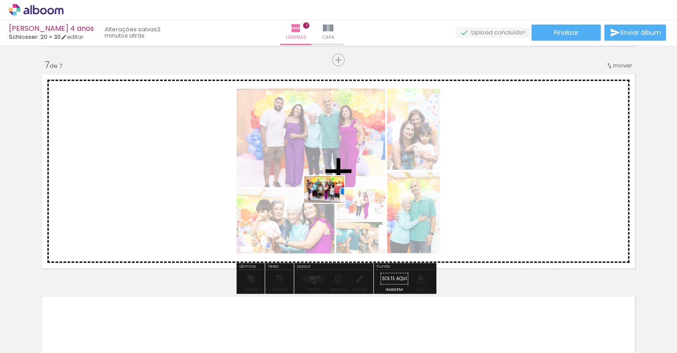
drag, startPoint x: 140, startPoint y: 333, endPoint x: 331, endPoint y: 203, distance: 230.6
click at [331, 203] on quentale-workspace at bounding box center [338, 176] width 677 height 353
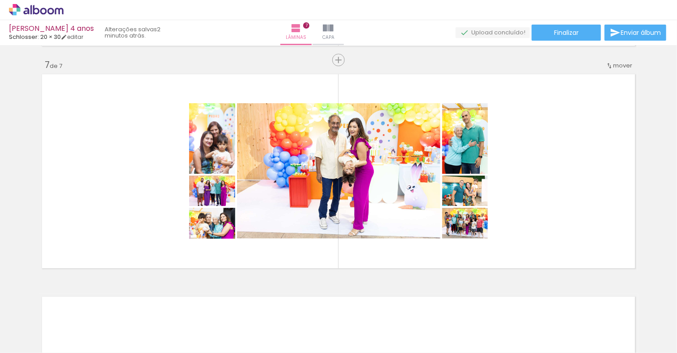
scroll to position [0, 1963]
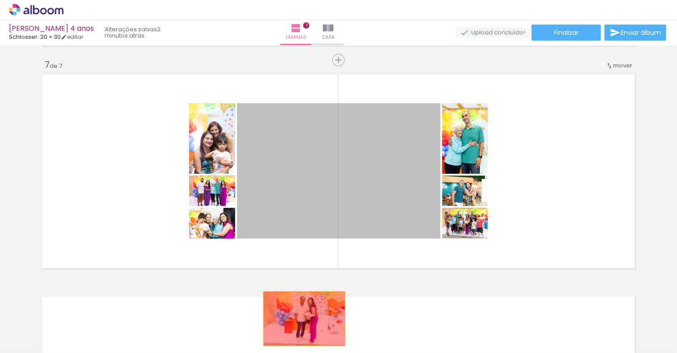
drag, startPoint x: 360, startPoint y: 164, endPoint x: 301, endPoint y: 319, distance: 165.7
click at [301, 319] on quentale-workspace at bounding box center [338, 176] width 677 height 353
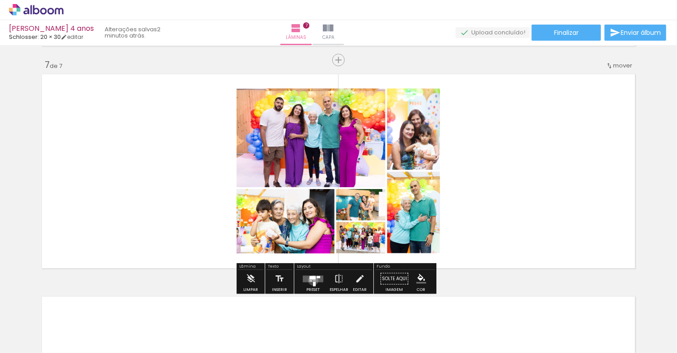
click at [313, 280] on div at bounding box center [314, 280] width 3 height 0
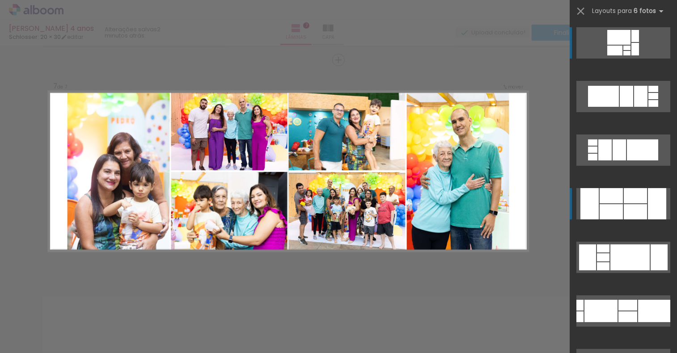
click at [653, 213] on div at bounding box center [657, 203] width 18 height 31
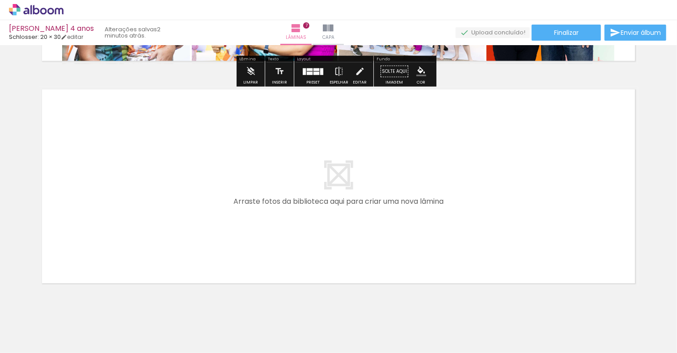
scroll to position [1559, 0]
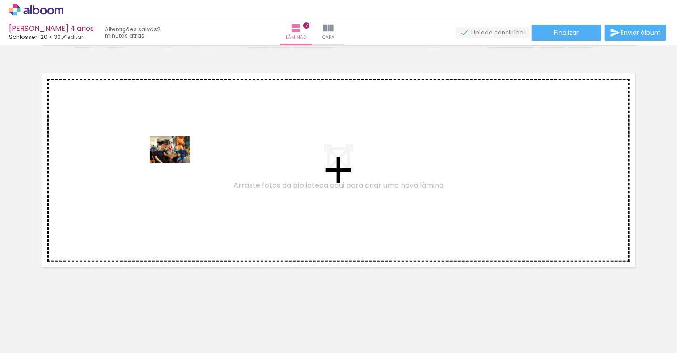
drag, startPoint x: 527, startPoint y: 324, endPoint x: 177, endPoint y: 163, distance: 386.0
click at [177, 163] on quentale-workspace at bounding box center [338, 176] width 677 height 353
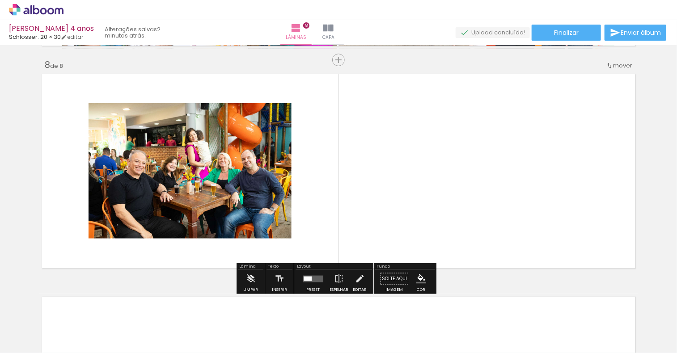
scroll to position [1558, 0]
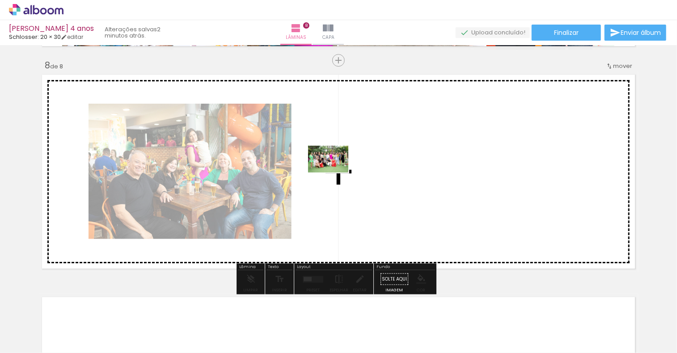
drag, startPoint x: 485, startPoint y: 329, endPoint x: 334, endPoint y: 184, distance: 209.3
click at [333, 179] on quentale-workspace at bounding box center [338, 176] width 677 height 353
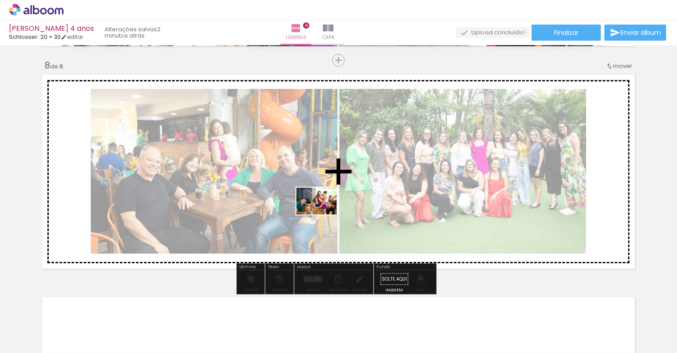
drag, startPoint x: 583, startPoint y: 330, endPoint x: 322, endPoint y: 204, distance: 290.5
click at [322, 204] on quentale-workspace at bounding box center [338, 176] width 677 height 353
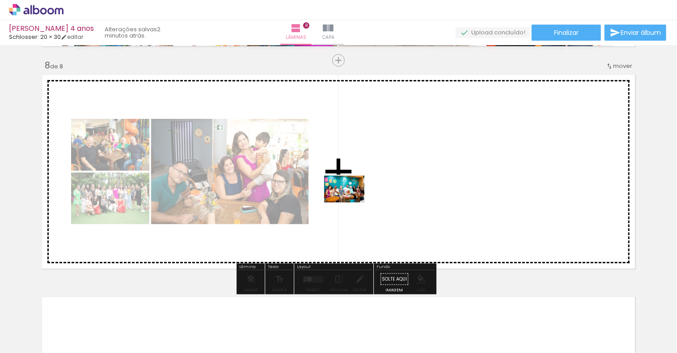
drag, startPoint x: 633, startPoint y: 327, endPoint x: 341, endPoint y: 196, distance: 320.3
click at [341, 196] on quentale-workspace at bounding box center [338, 176] width 677 height 353
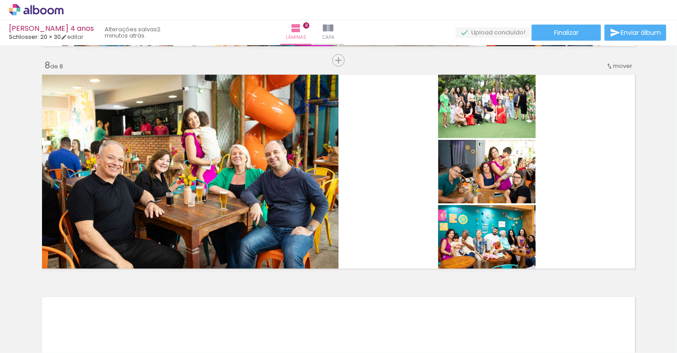
scroll to position [0, 828]
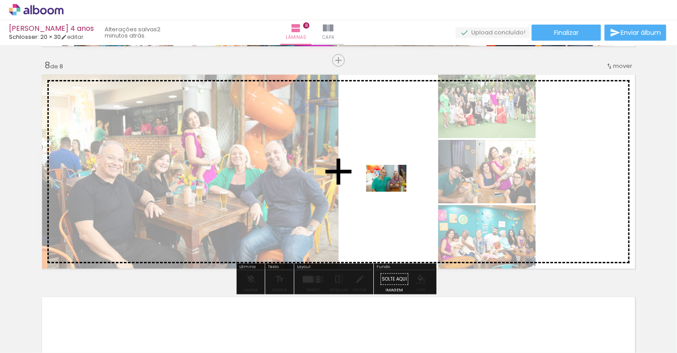
drag, startPoint x: 377, startPoint y: 326, endPoint x: 393, endPoint y: 190, distance: 136.8
click at [393, 190] on quentale-workspace at bounding box center [338, 176] width 677 height 353
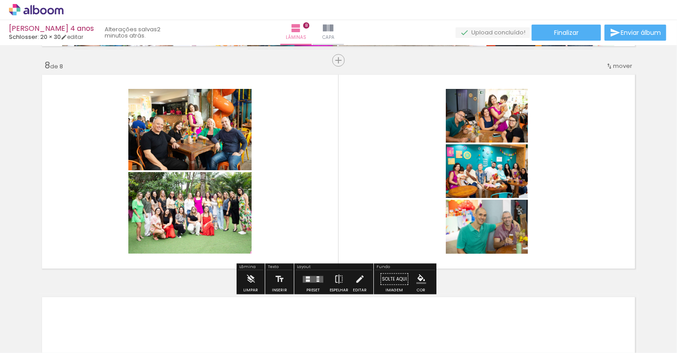
scroll to position [0, 258]
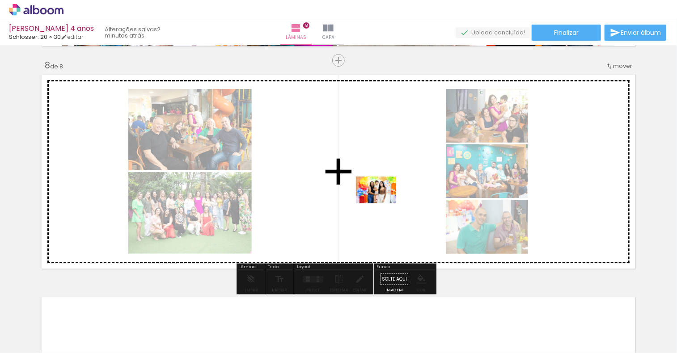
drag, startPoint x: 387, startPoint y: 333, endPoint x: 383, endPoint y: 203, distance: 129.7
click at [383, 203] on quentale-workspace at bounding box center [338, 176] width 677 height 353
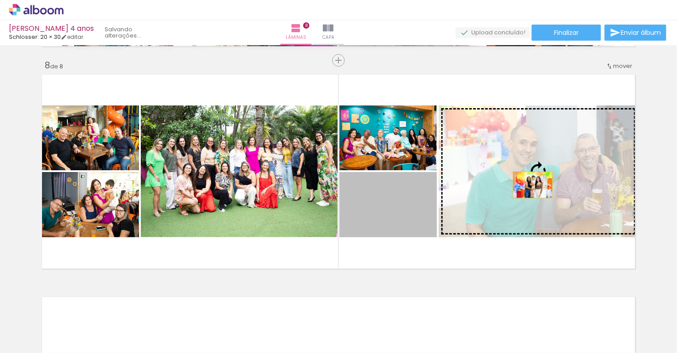
drag, startPoint x: 391, startPoint y: 219, endPoint x: 529, endPoint y: 185, distance: 142.3
click at [0, 0] on slot at bounding box center [0, 0] width 0 height 0
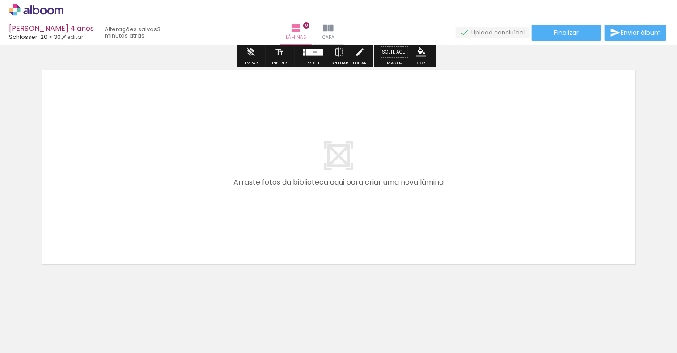
scroll to position [1786, 0]
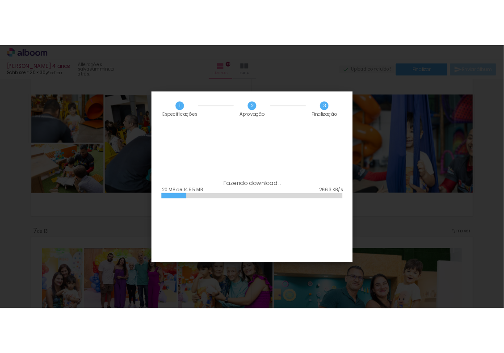
scroll to position [0, 389]
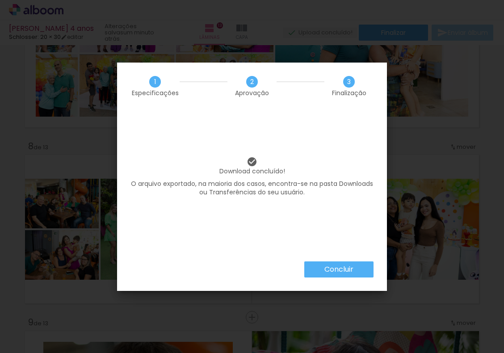
click at [0, 0] on slot "Concluir" at bounding box center [0, 0] width 0 height 0
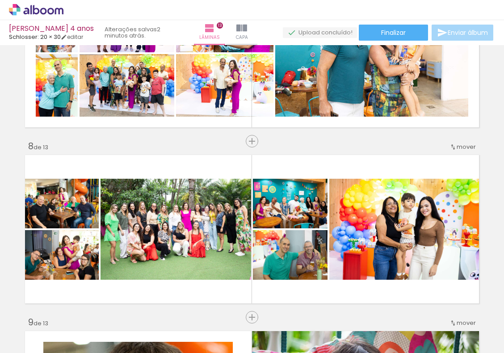
scroll to position [0, 389]
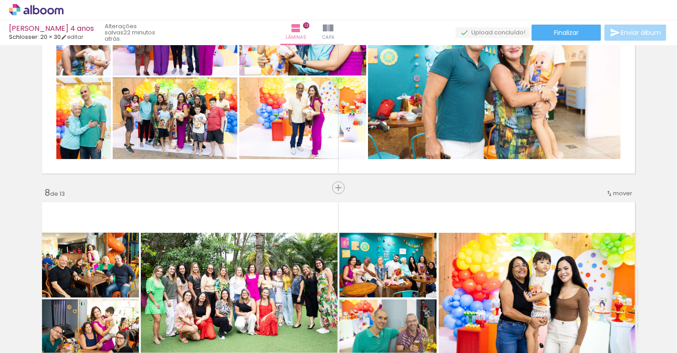
scroll to position [0, 389]
